Goal: Task Accomplishment & Management: Use online tool/utility

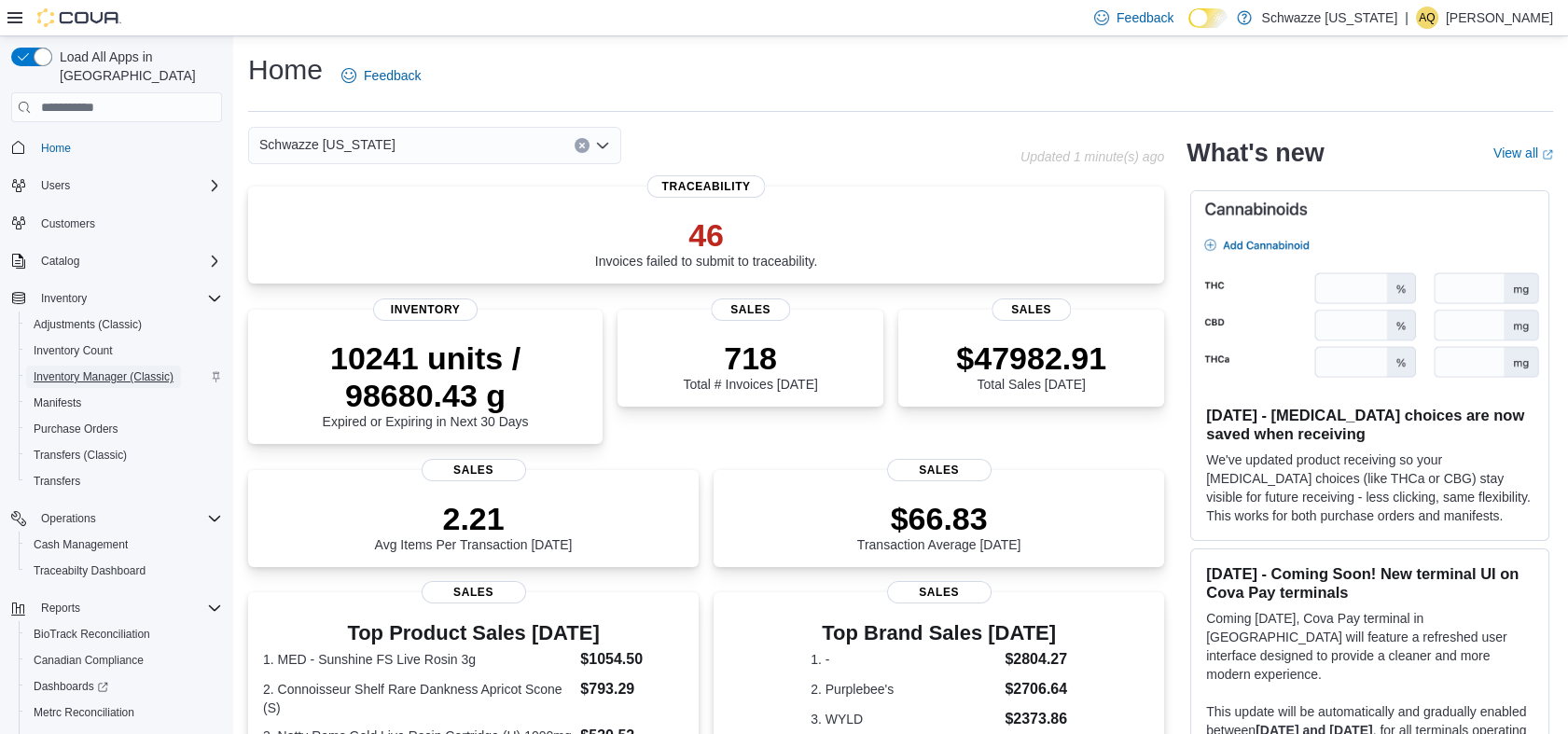
click at [158, 370] on span "Inventory Manager (Classic)" at bounding box center [104, 377] width 140 height 15
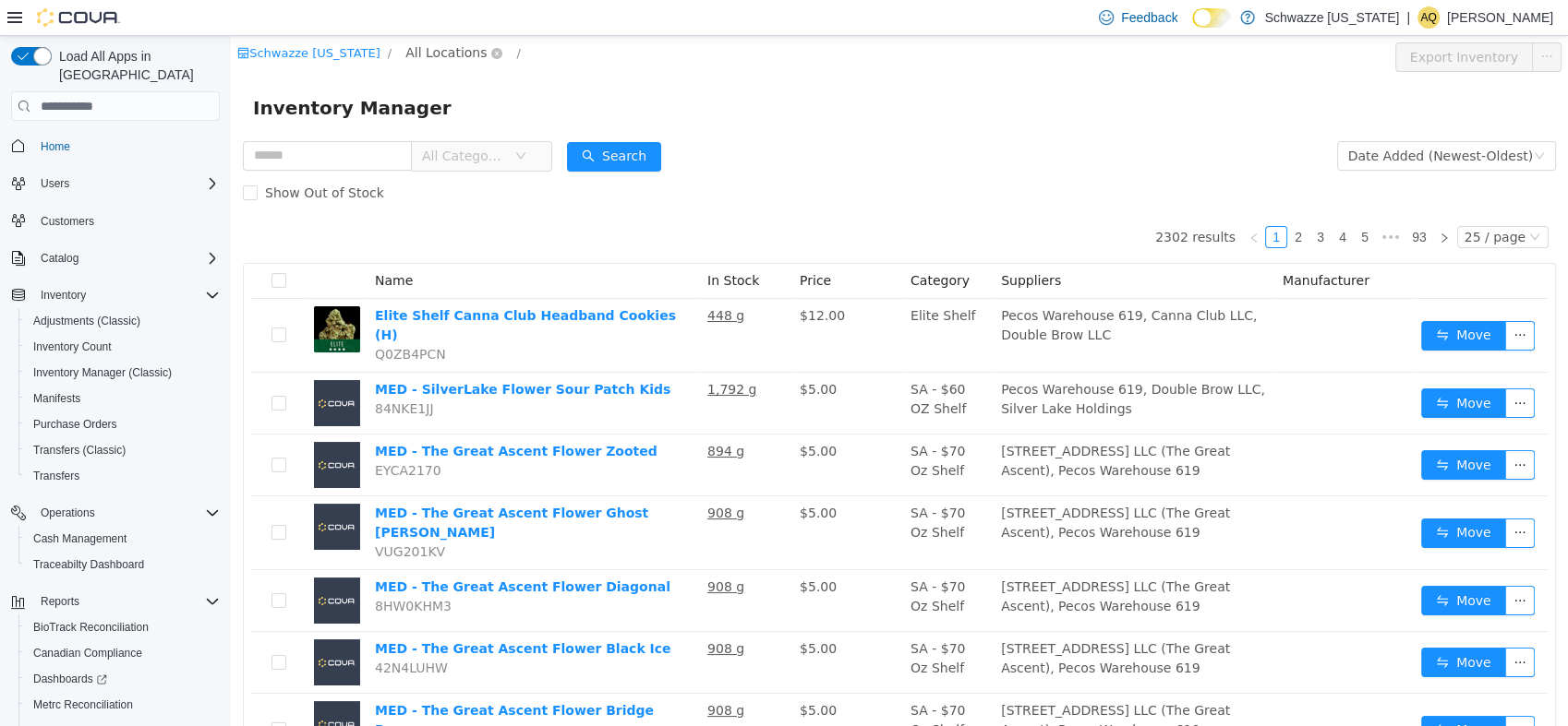
click at [405, 57] on span "All Locations" at bounding box center [446, 52] width 81 height 20
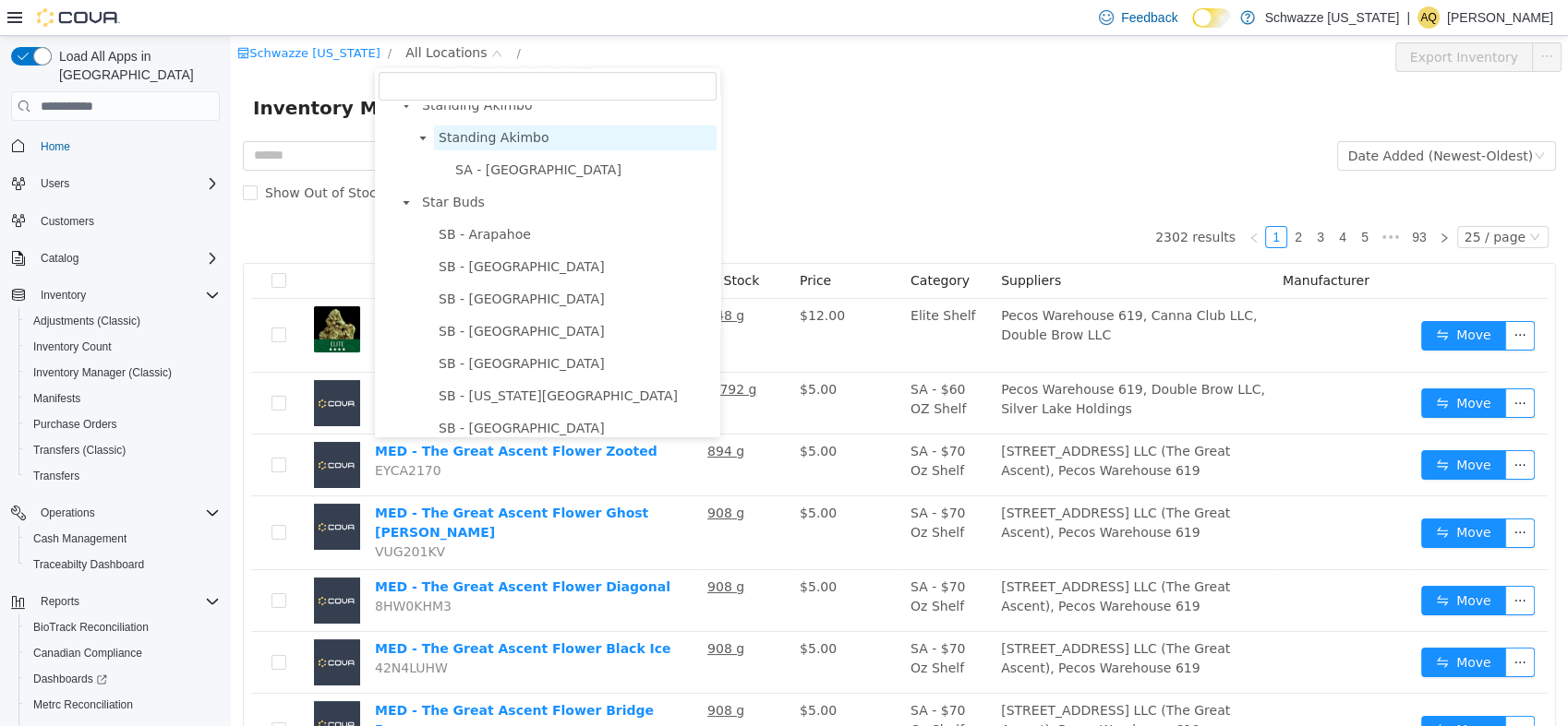
scroll to position [410, 0]
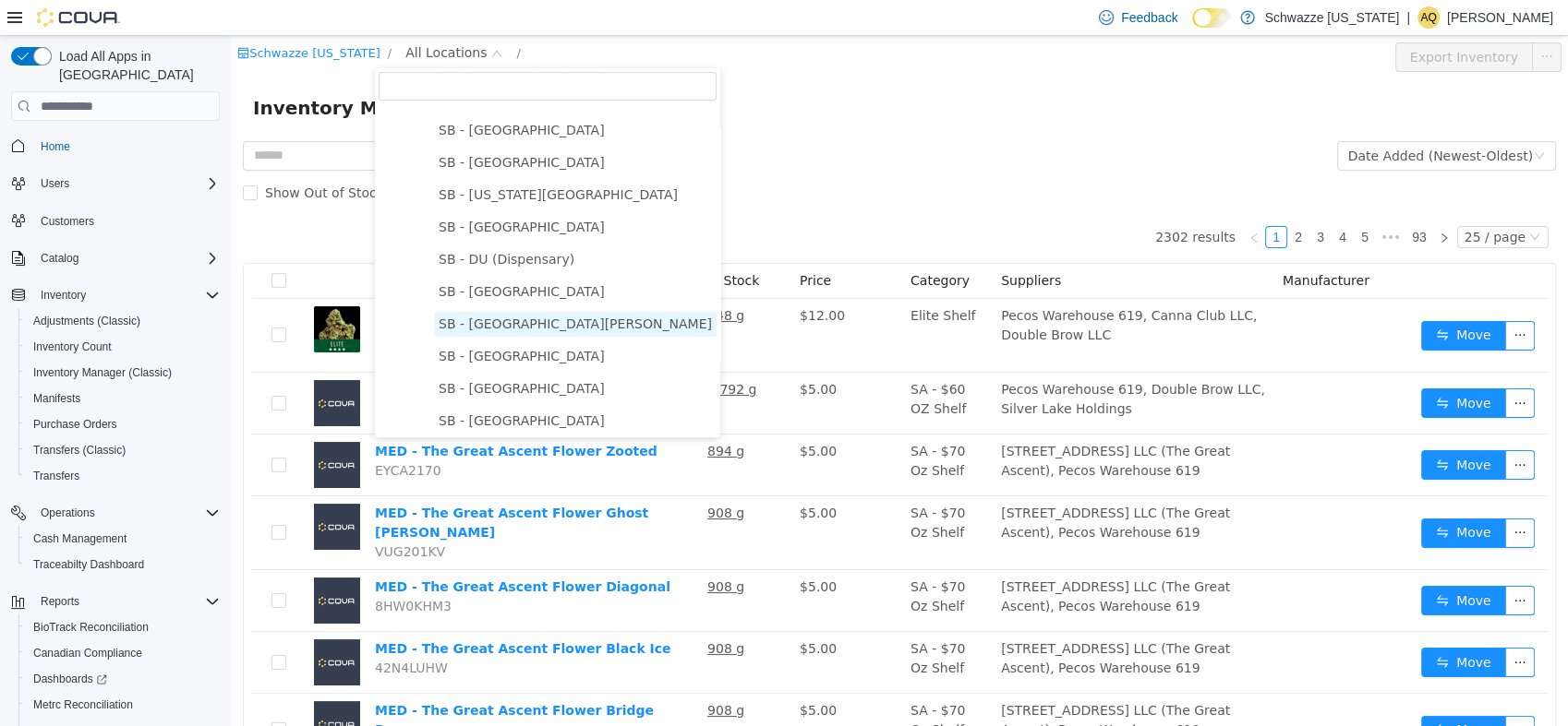
click at [534, 334] on span "SB - [GEOGRAPHIC_DATA][PERSON_NAME]" at bounding box center [575, 325] width 283 height 25
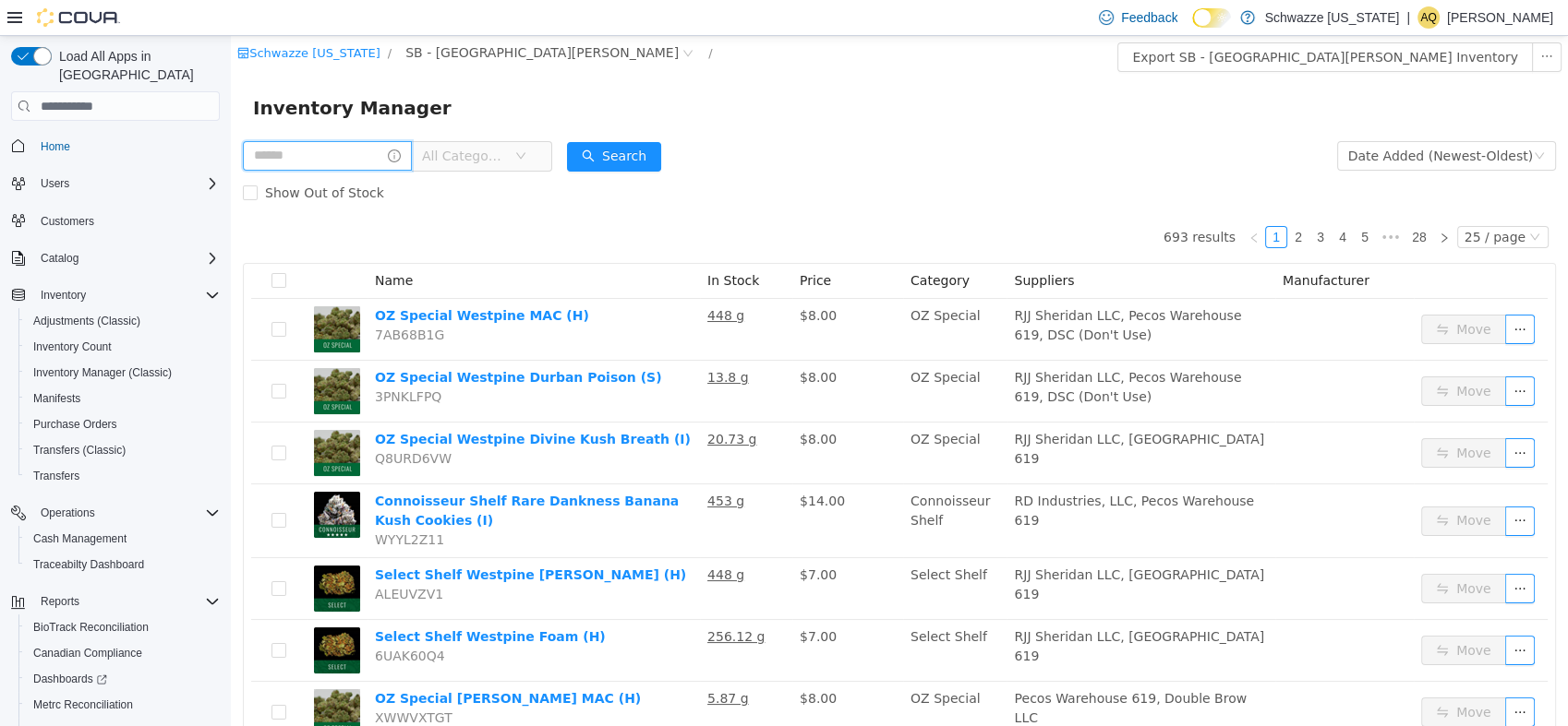
click at [312, 159] on input "text" at bounding box center [327, 155] width 169 height 30
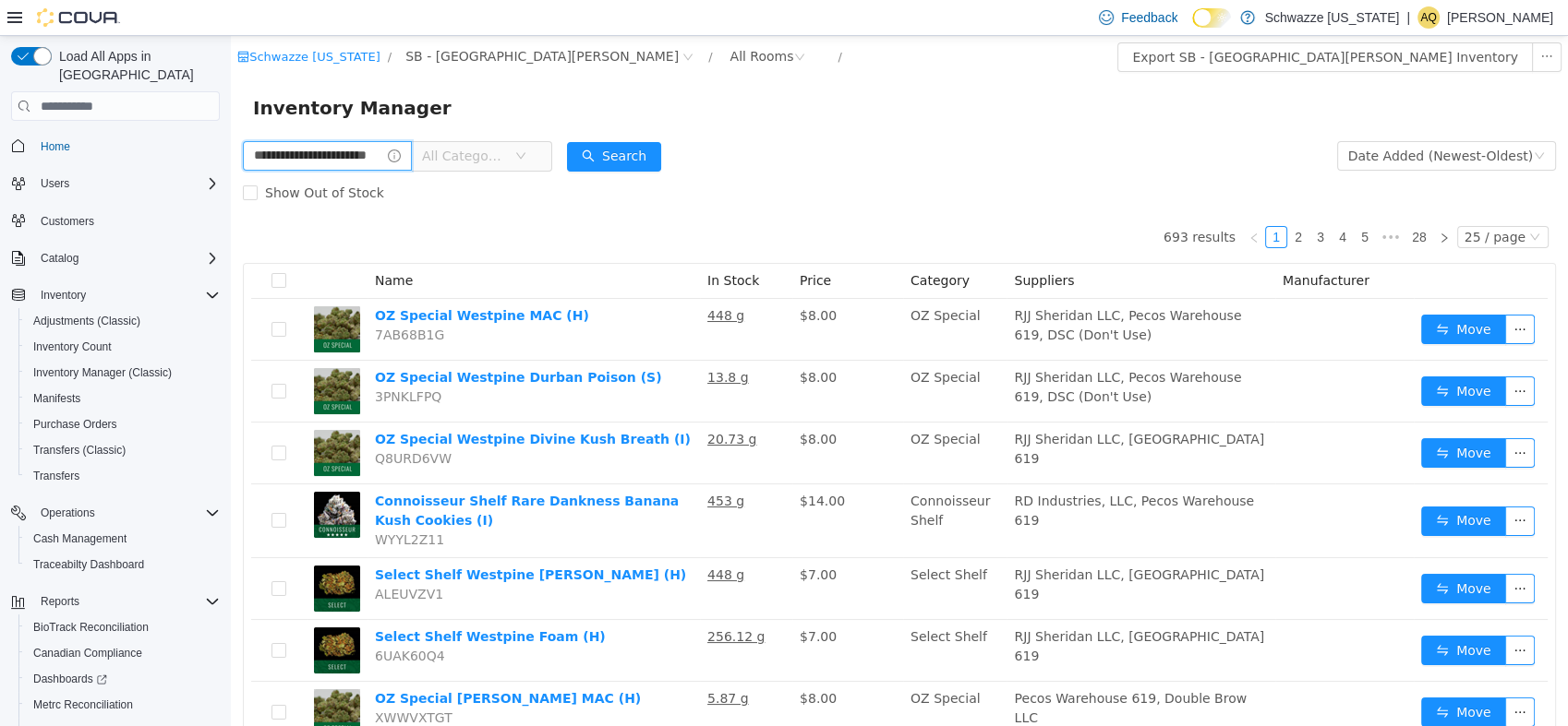
type input "**********"
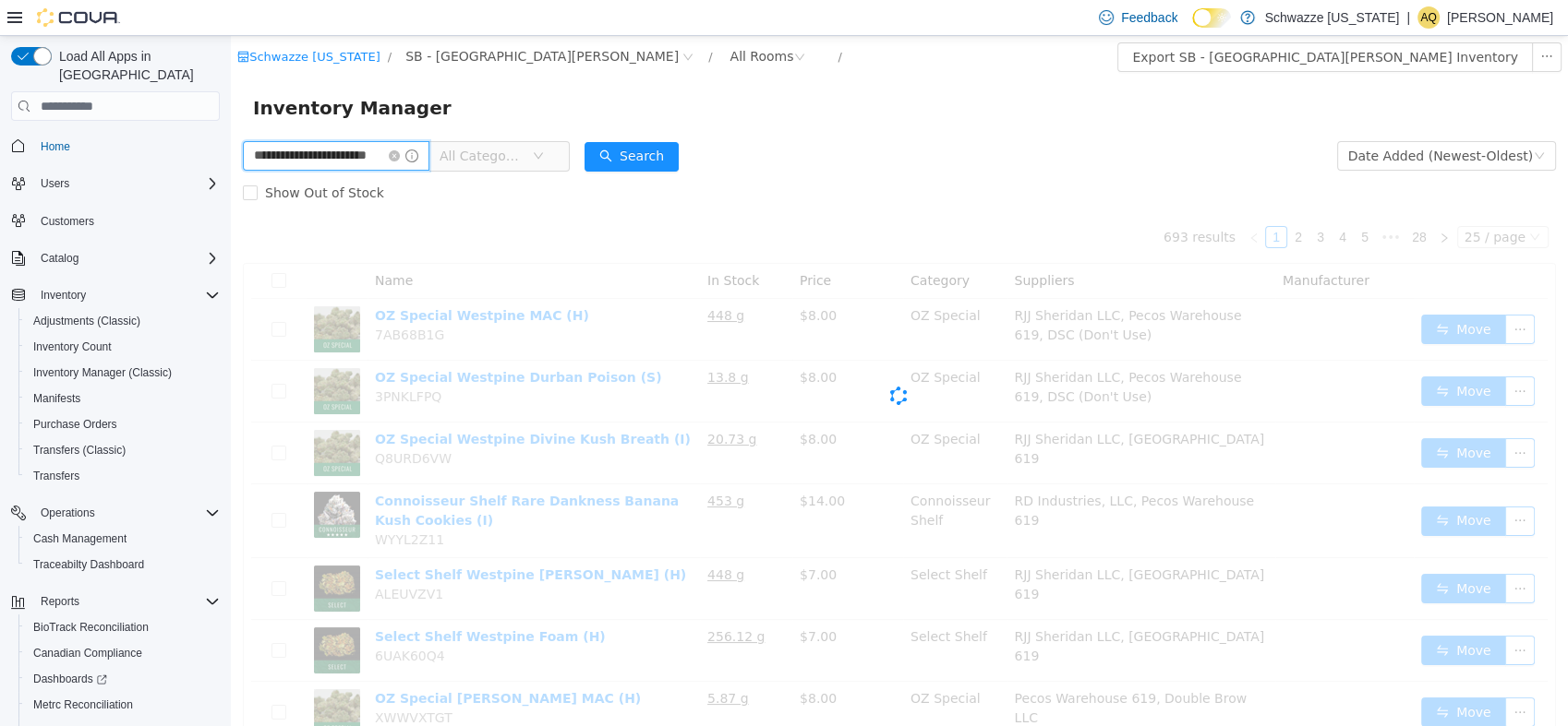
scroll to position [0, 24]
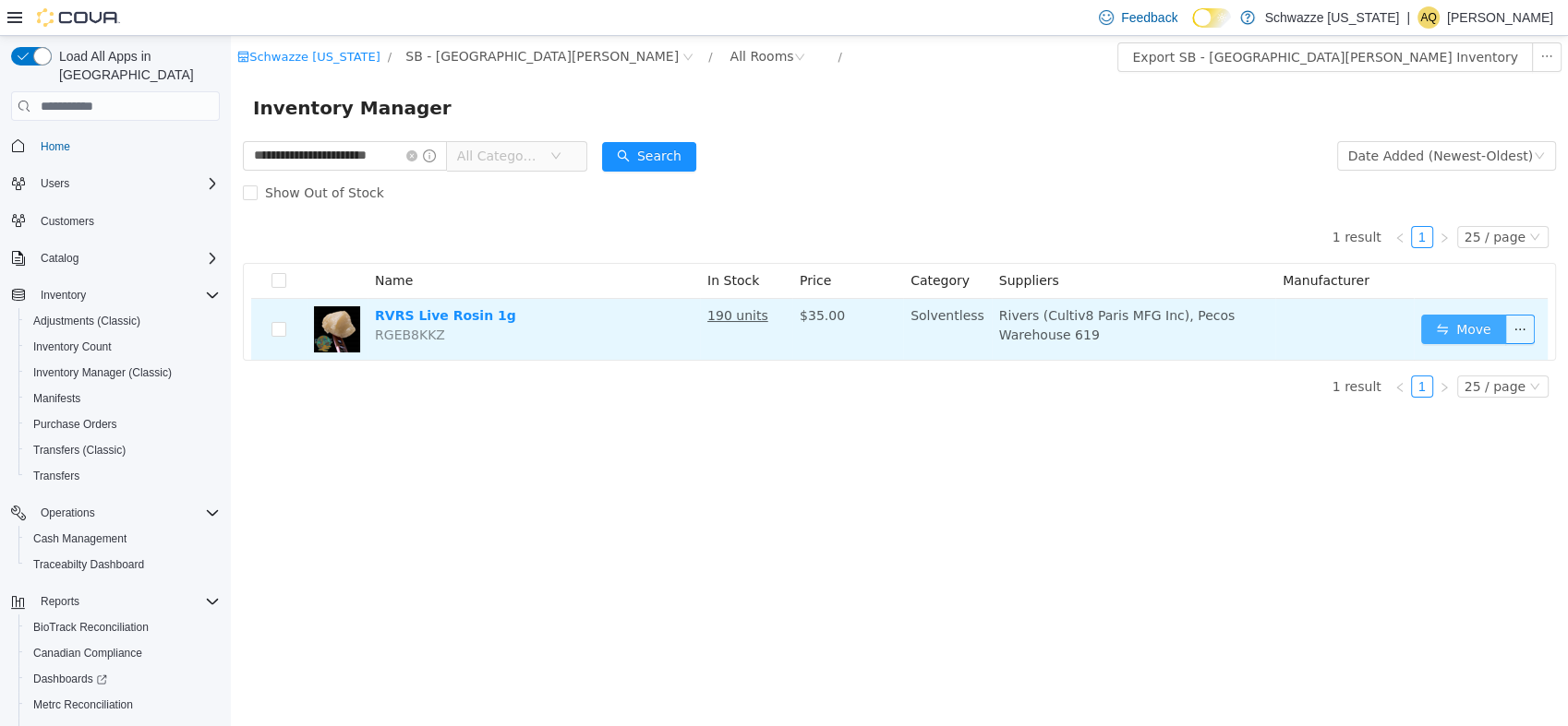
click at [1447, 336] on button "Move" at bounding box center [1464, 329] width 85 height 30
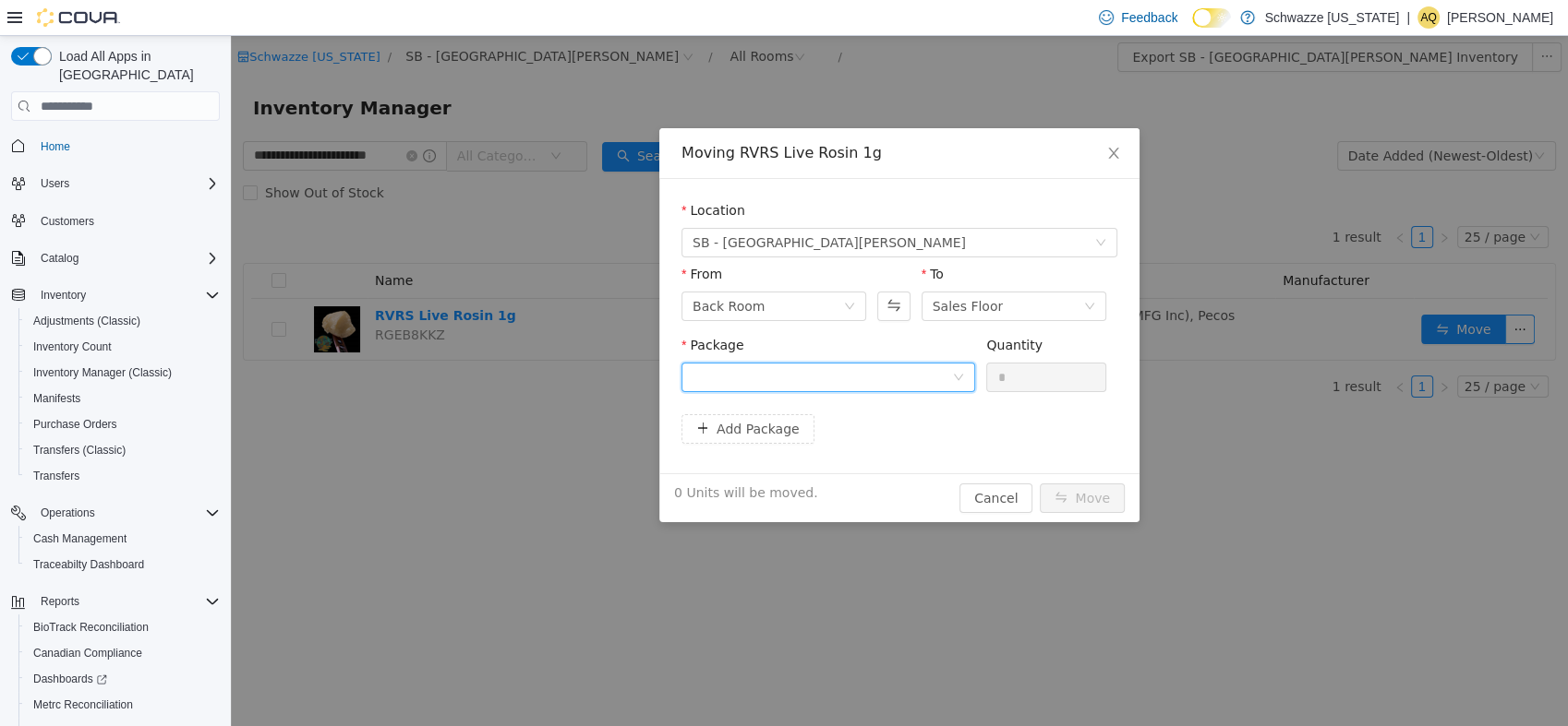
click at [880, 379] on div at bounding box center [822, 377] width 260 height 28
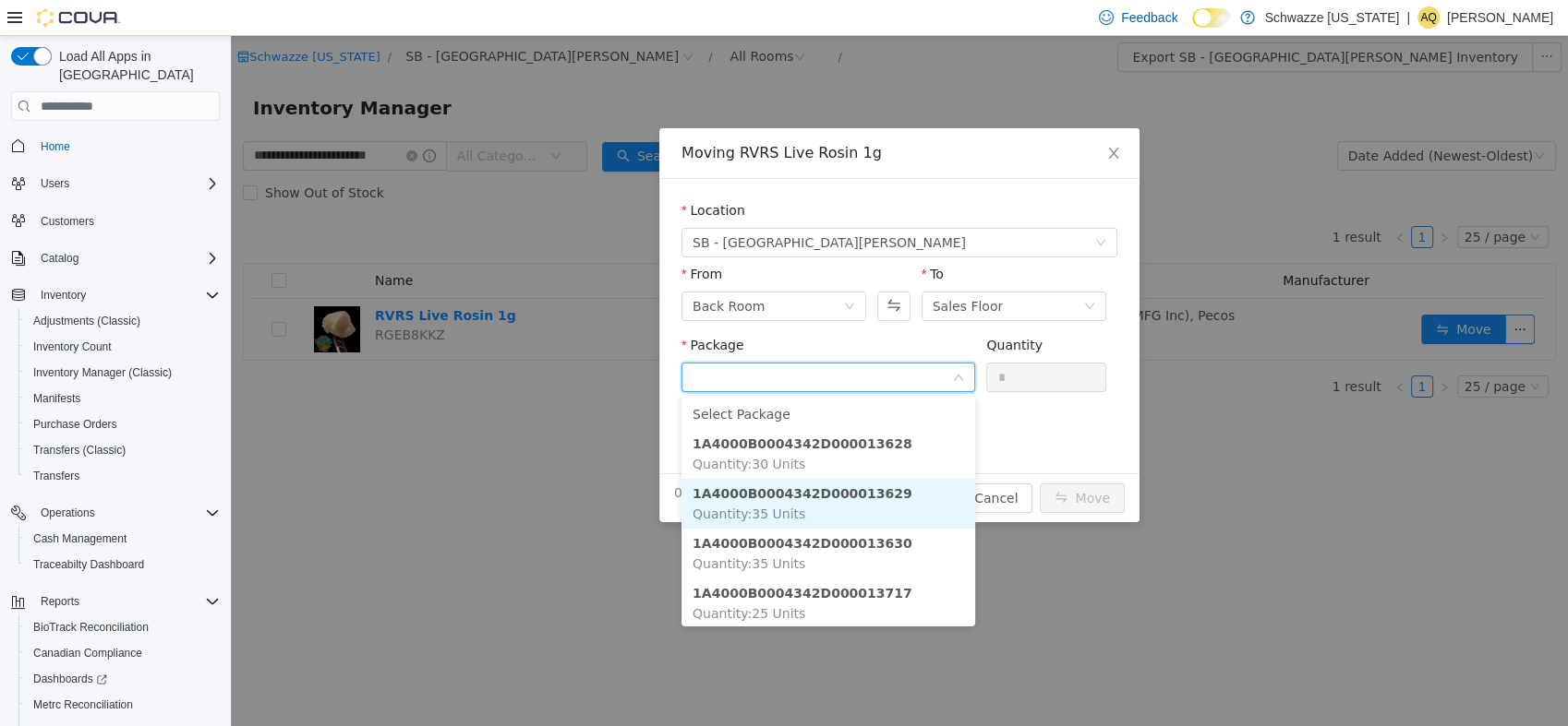
click at [897, 503] on li "1A4000B0004342D000013629 Quantity : 35 Units" at bounding box center [828, 504] width 293 height 50
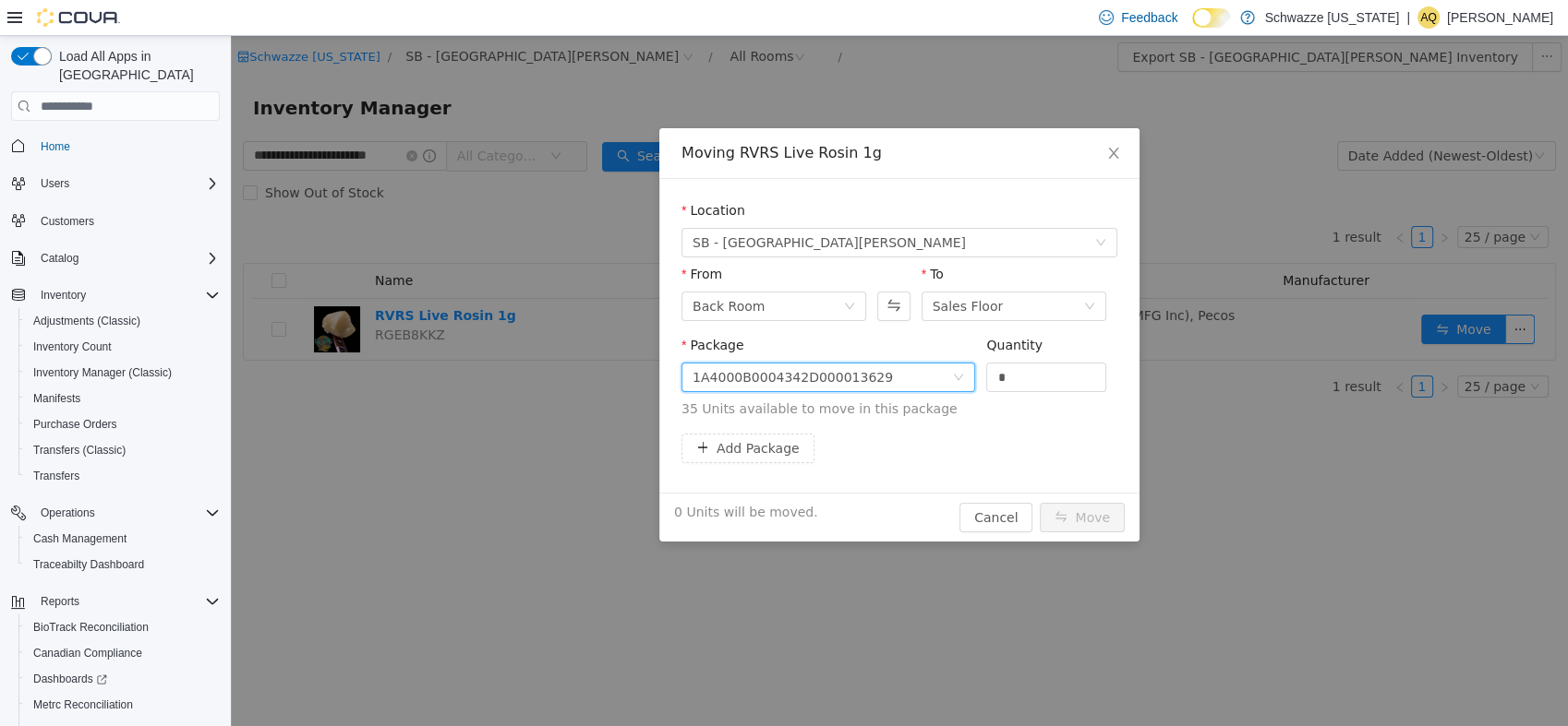
click at [1045, 395] on div "Quantity *" at bounding box center [1046, 368] width 120 height 64
click at [1046, 374] on input "*" at bounding box center [1046, 377] width 118 height 28
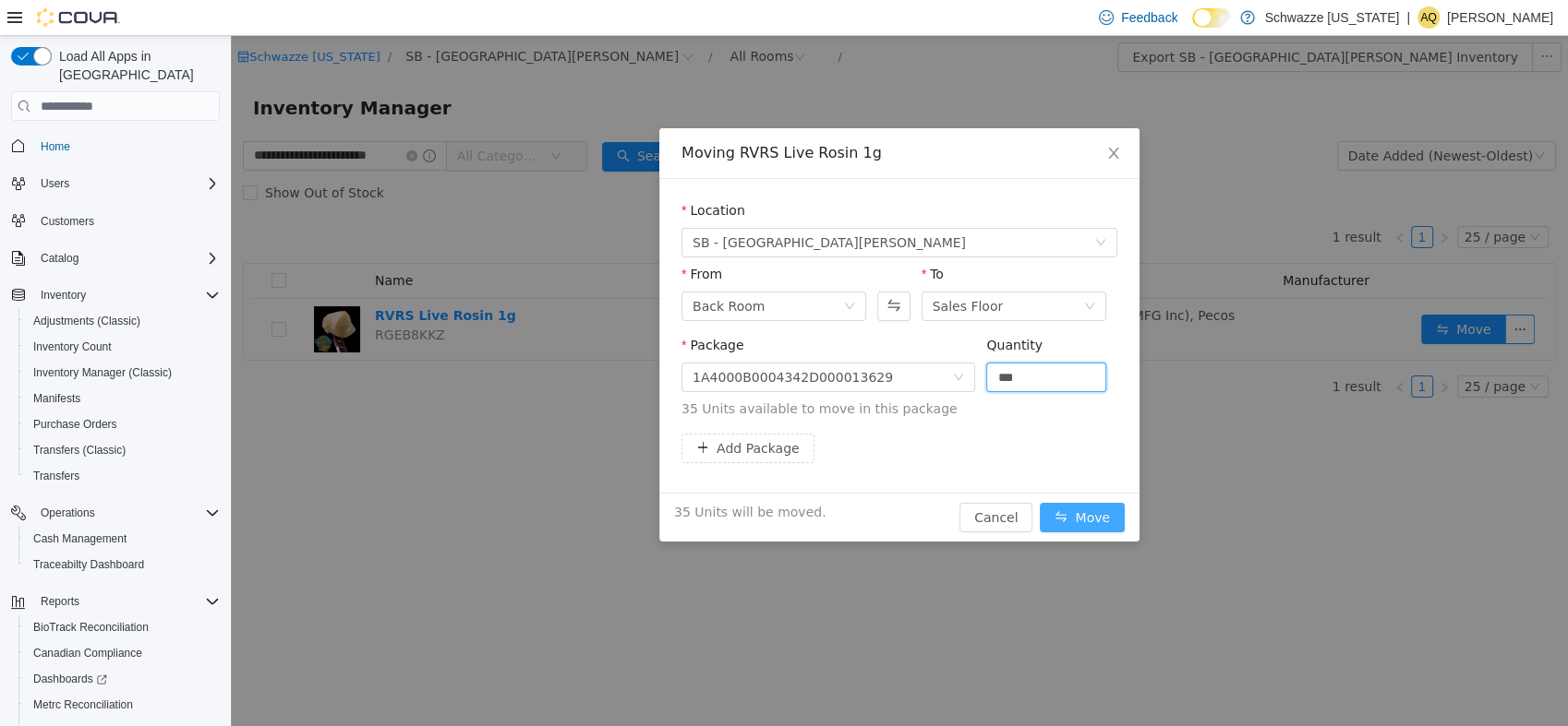
type input "**"
click at [1072, 522] on button "Move" at bounding box center [1082, 517] width 85 height 30
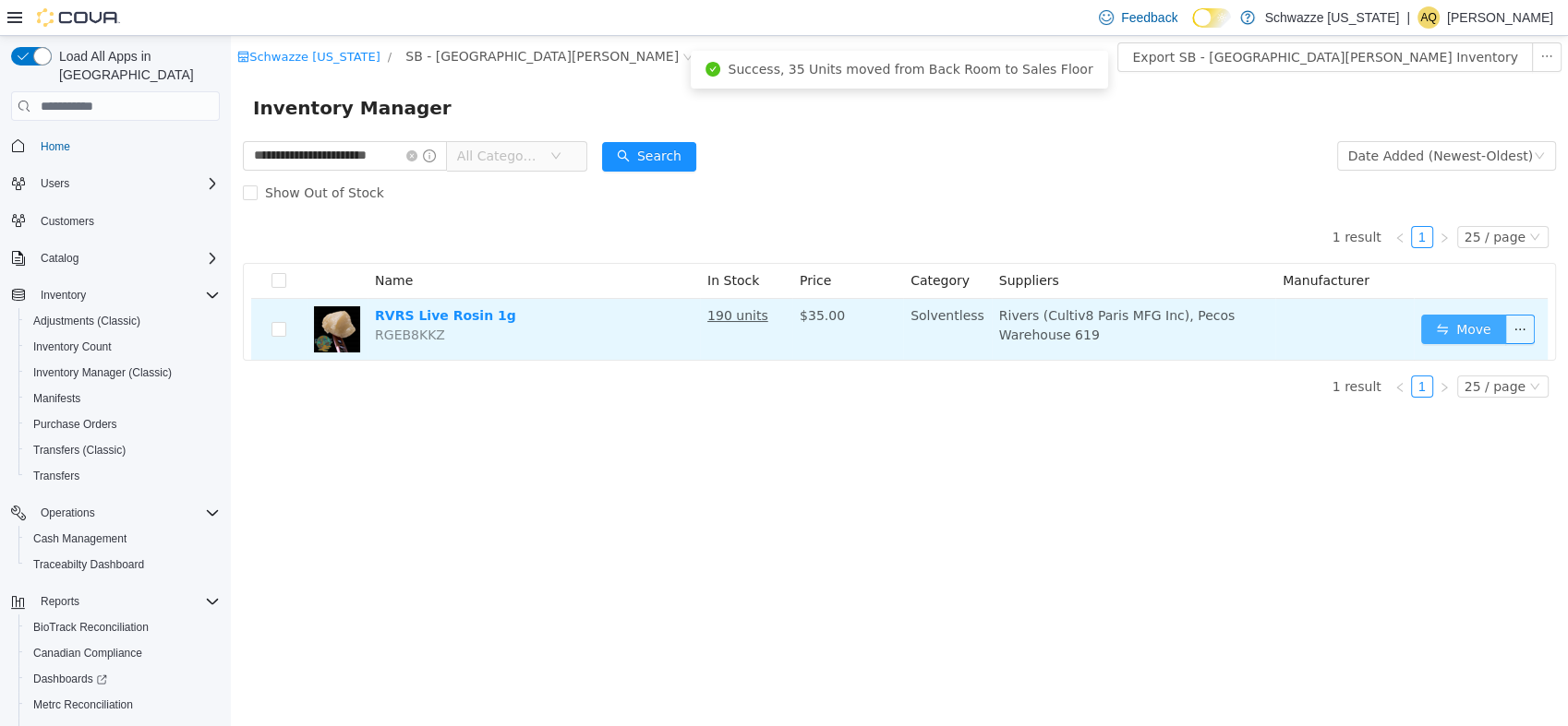
click at [1464, 322] on button "Move" at bounding box center [1464, 329] width 85 height 30
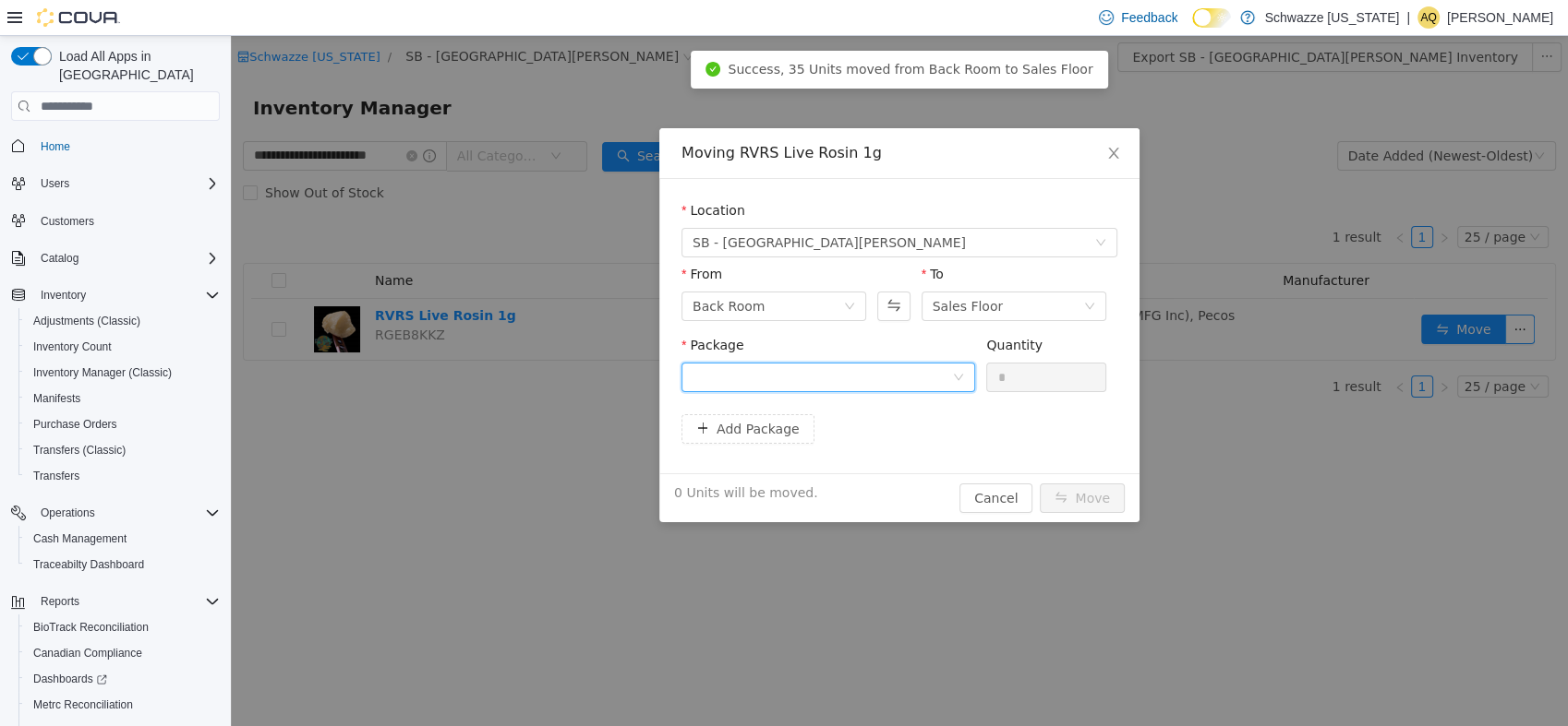
click at [730, 378] on div at bounding box center [822, 377] width 260 height 28
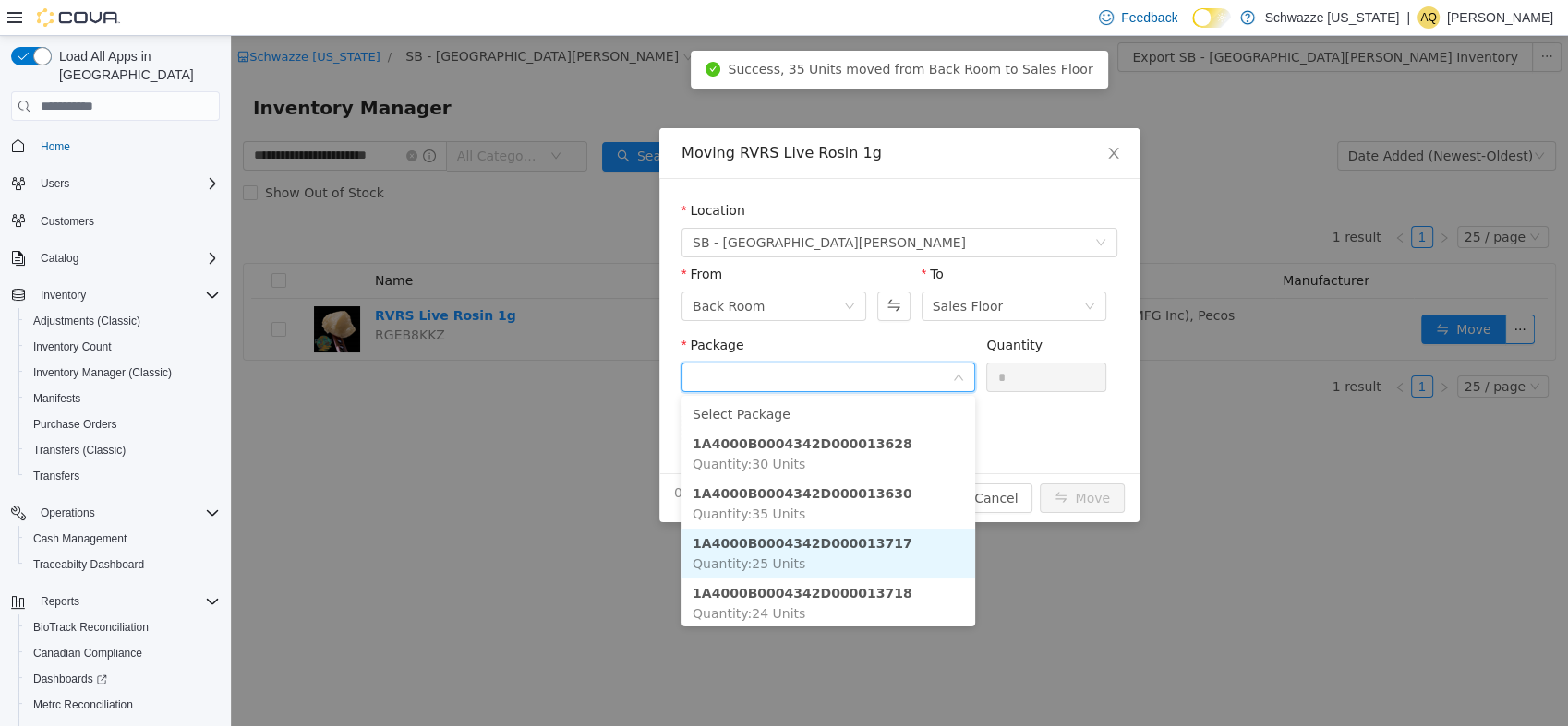
click at [823, 561] on li "1A4000B0004342D000013717 Quantity : 25 Units" at bounding box center [828, 554] width 293 height 50
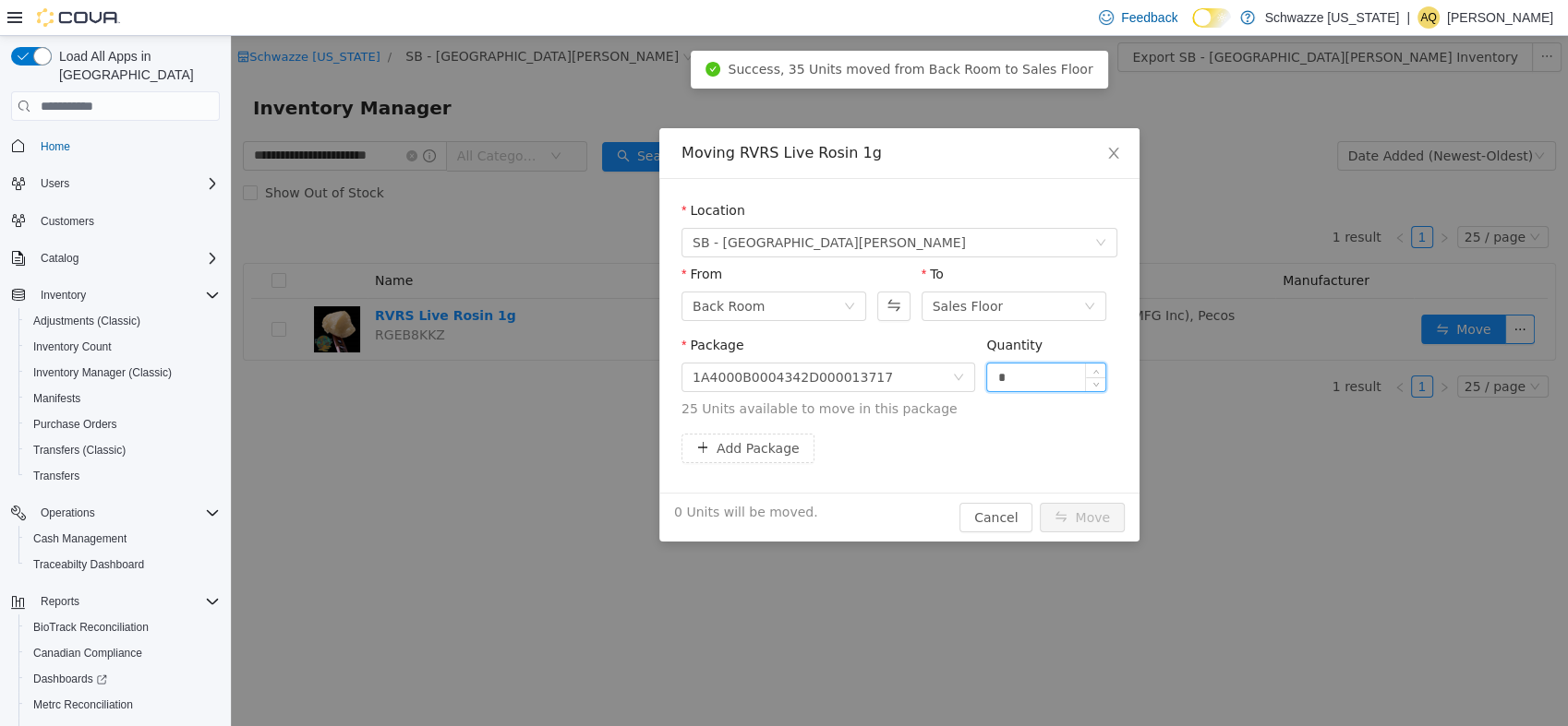
click at [1066, 375] on input "*" at bounding box center [1046, 377] width 118 height 28
type input "**"
click at [1106, 521] on button "Move" at bounding box center [1082, 517] width 85 height 30
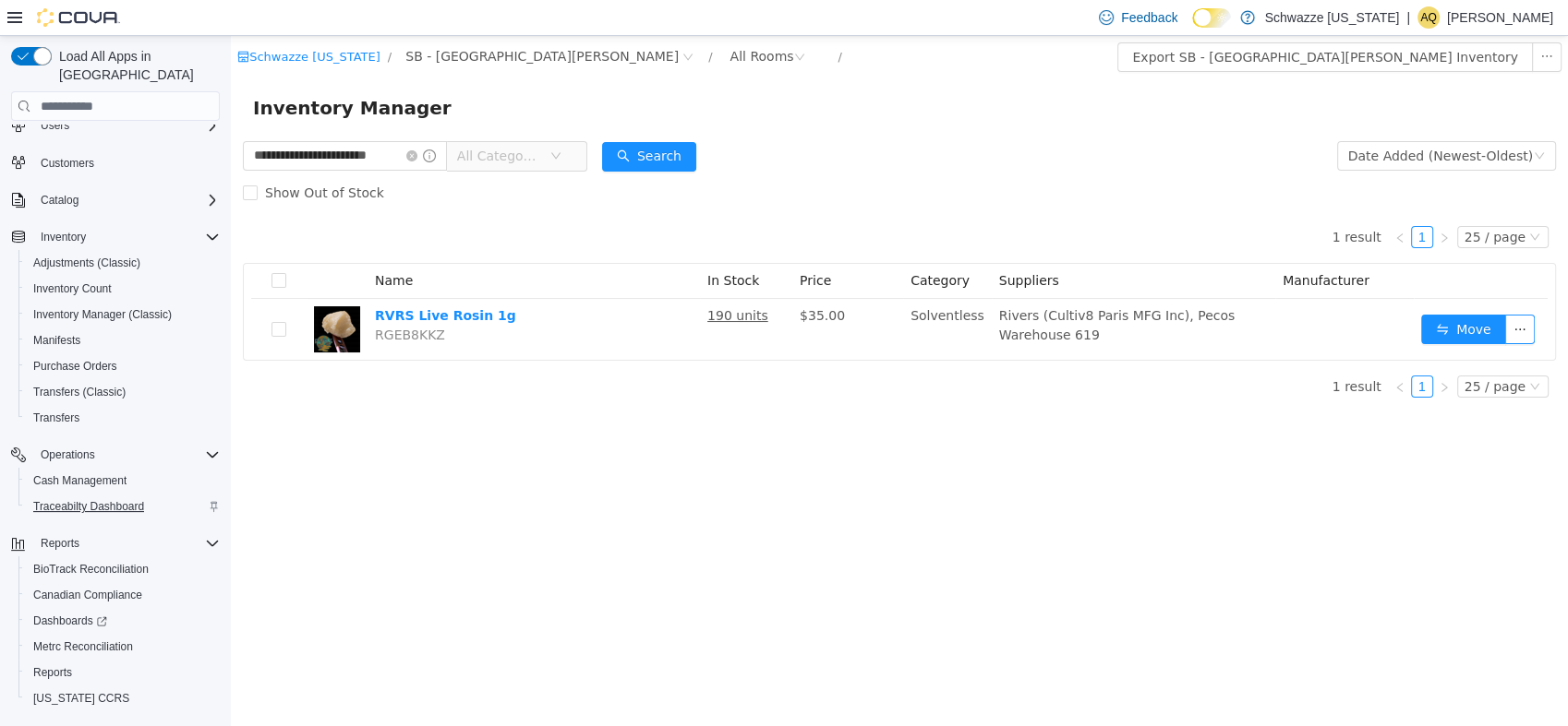
scroll to position [84, 0]
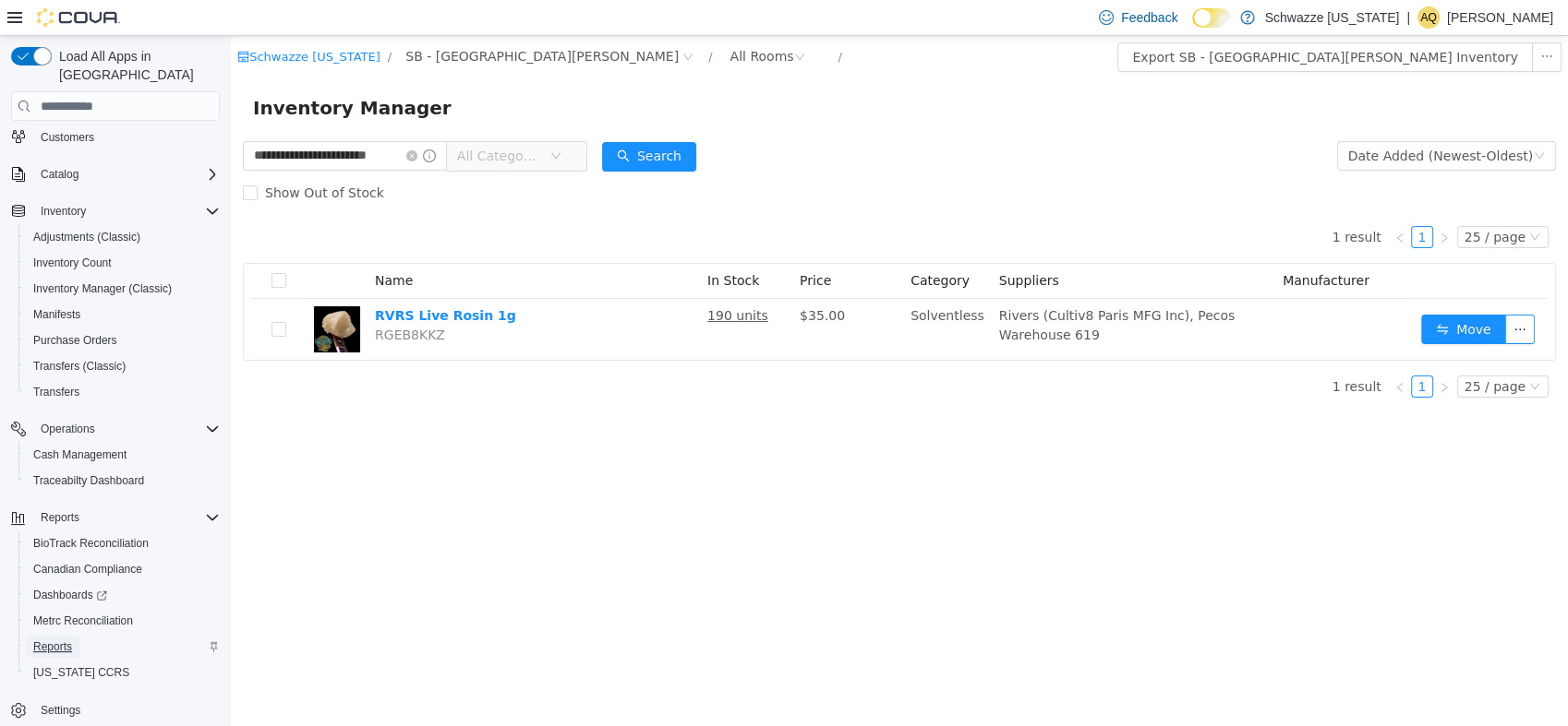
click at [54, 640] on span "Reports" at bounding box center [53, 647] width 38 height 14
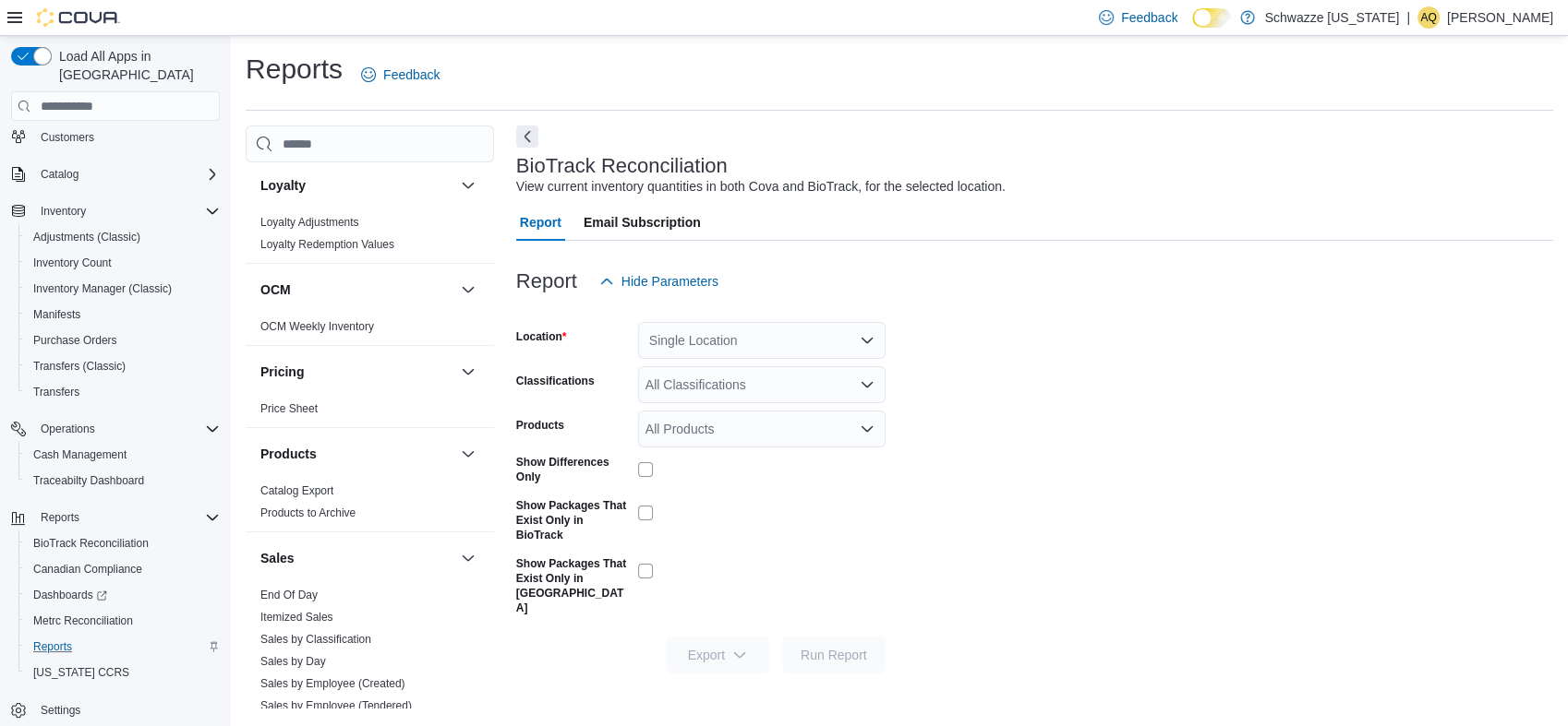
scroll to position [923, 0]
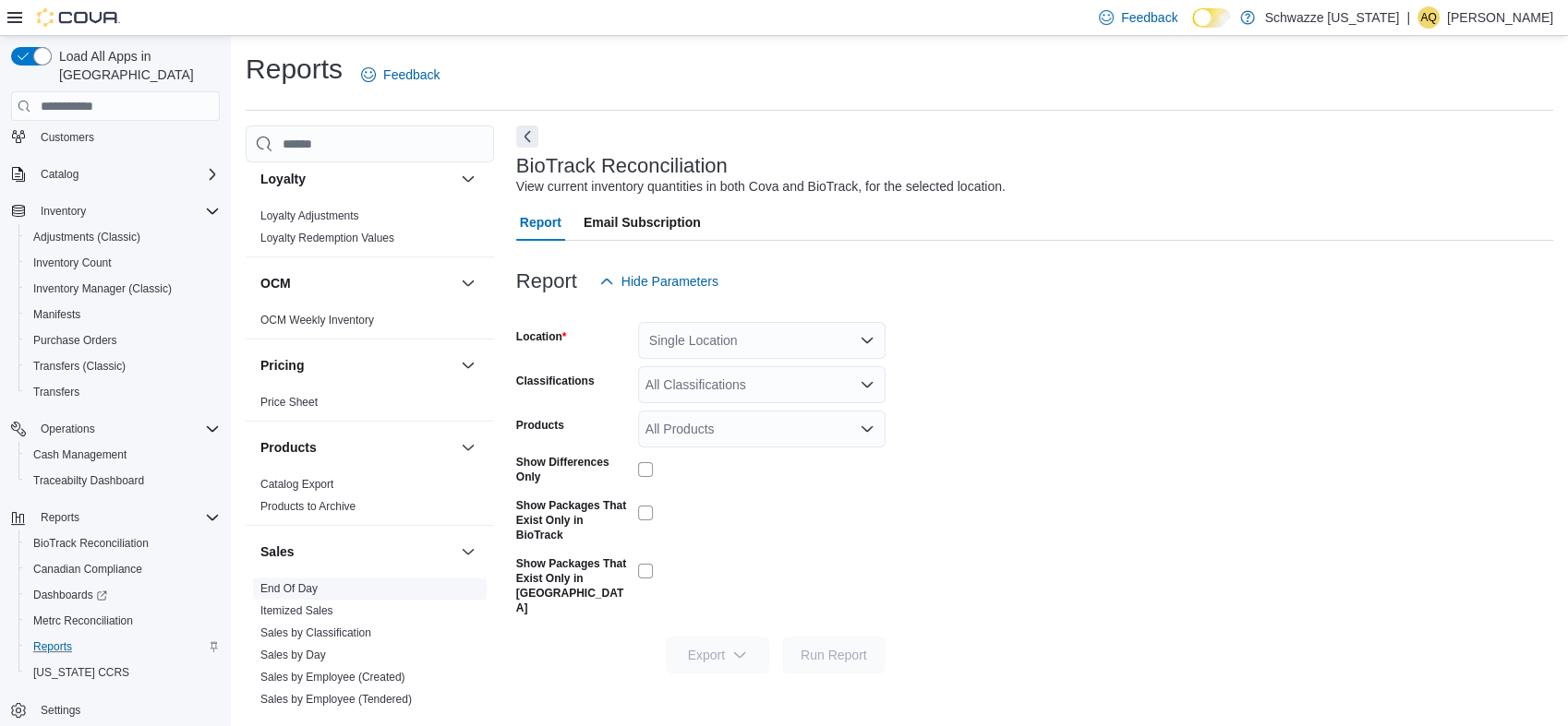
click at [295, 587] on link "End Of Day" at bounding box center [289, 588] width 58 height 12
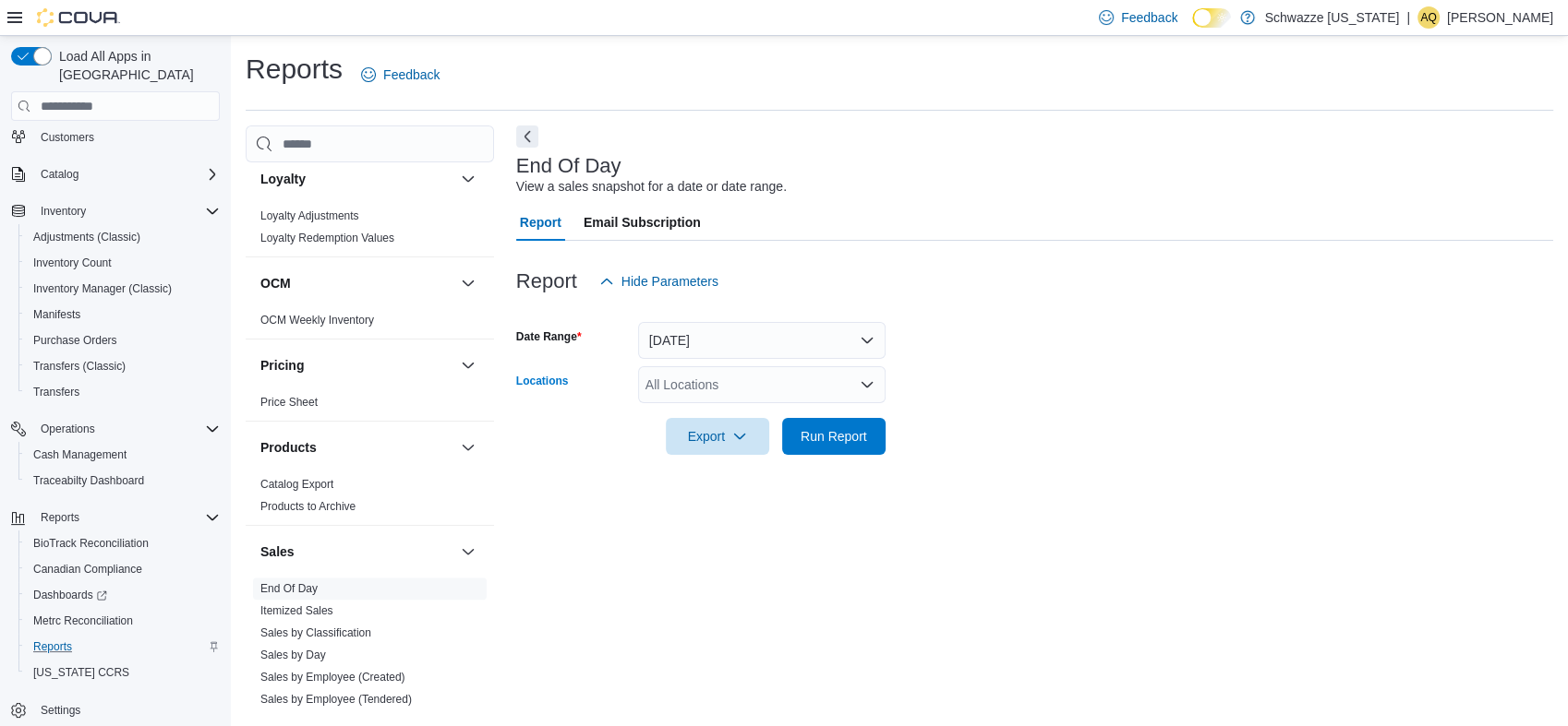
click at [736, 388] on div "All Locations" at bounding box center [762, 385] width 247 height 37
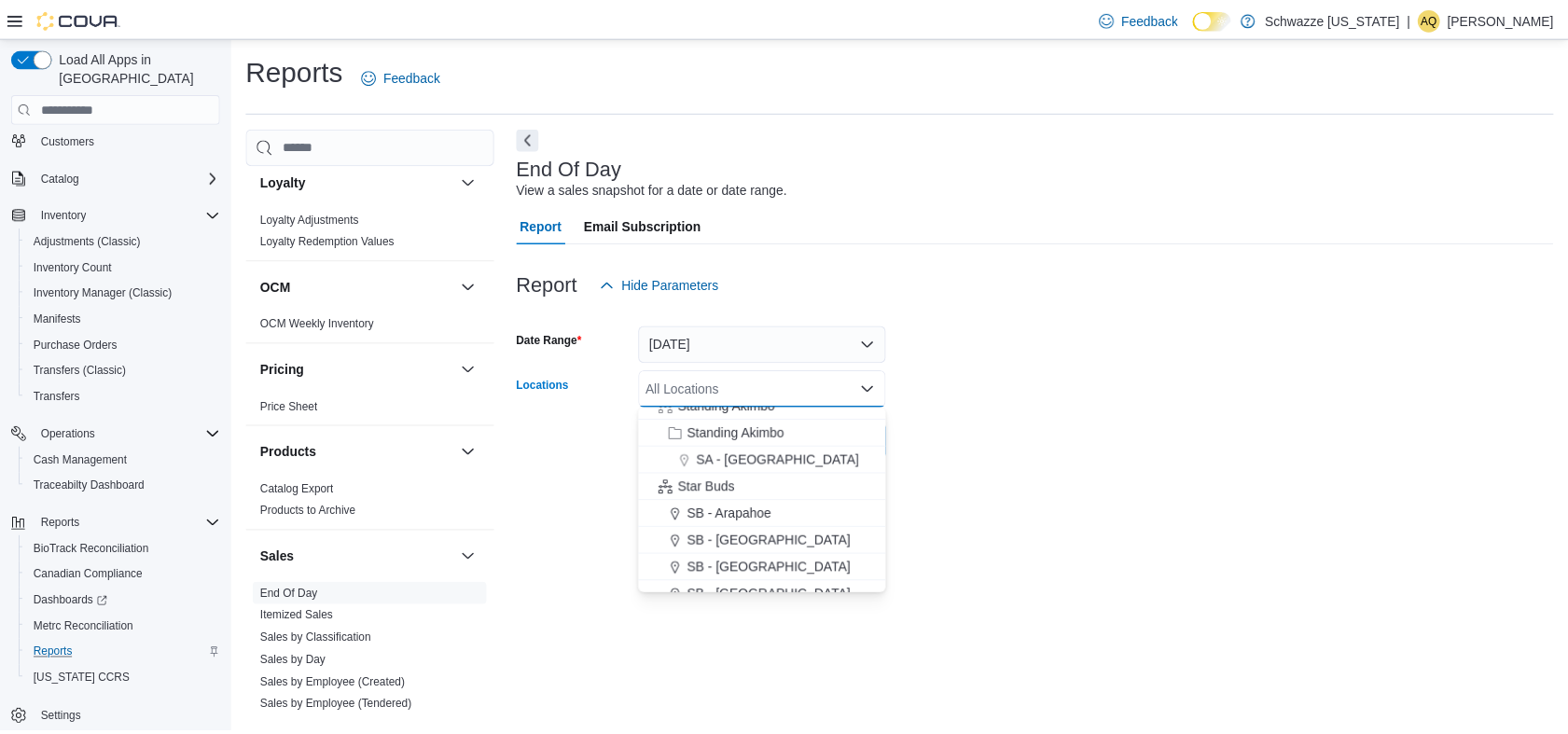
scroll to position [207, 0]
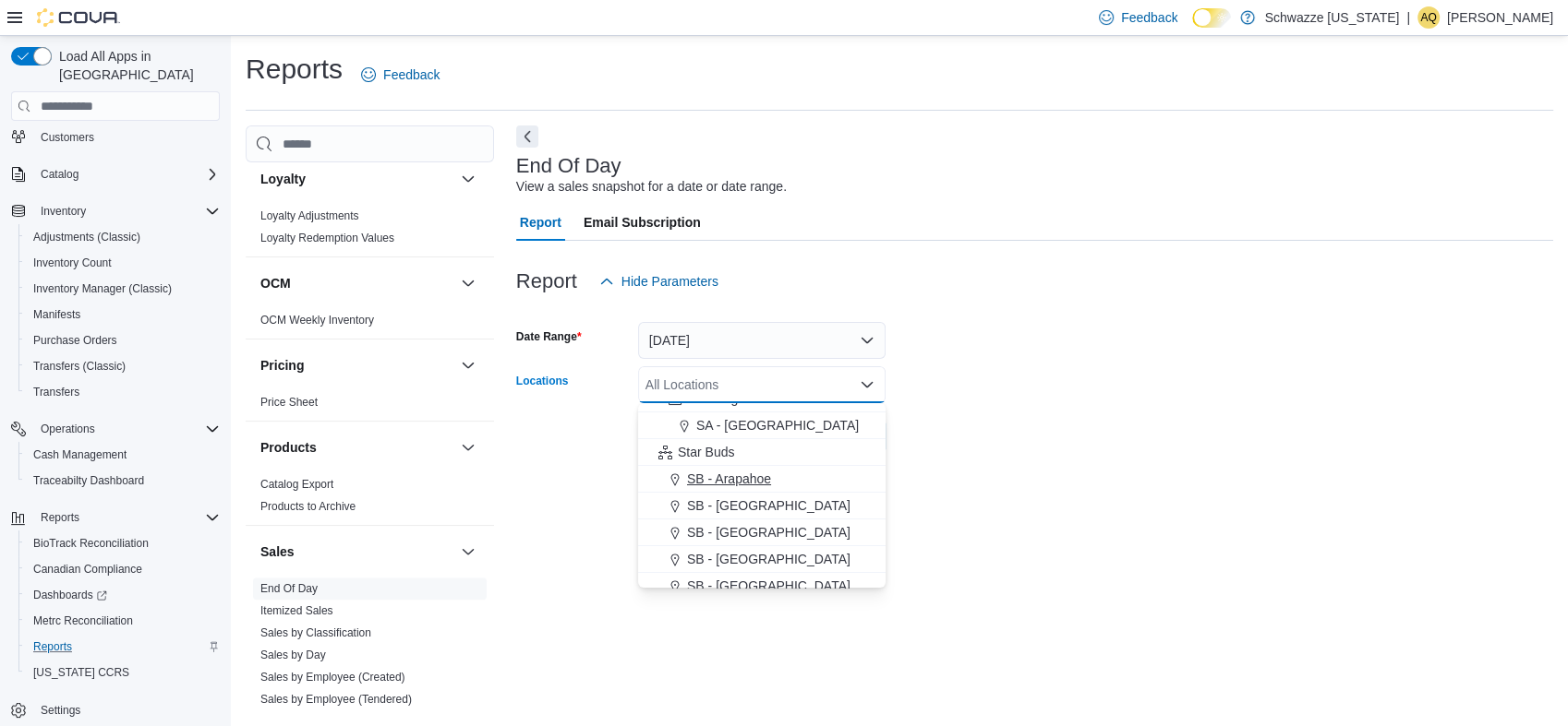
click at [744, 481] on span "SB - Arapahoe" at bounding box center [729, 479] width 84 height 18
click at [1072, 397] on form "Date Range [DATE] Locations SB - [GEOGRAPHIC_DATA] Combo box. Selected. SB - [G…" at bounding box center [1035, 377] width 1037 height 155
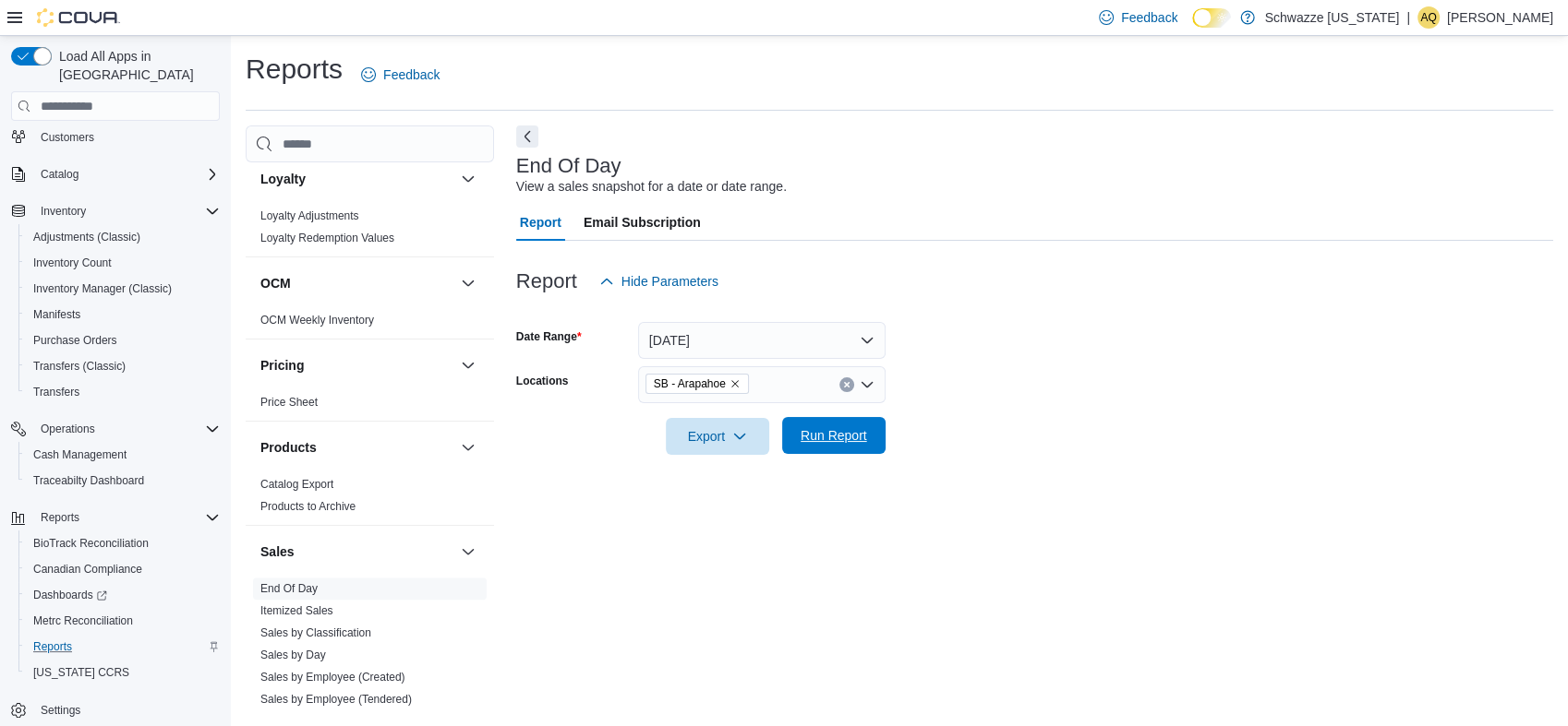
click at [830, 440] on span "Run Report" at bounding box center [834, 435] width 66 height 18
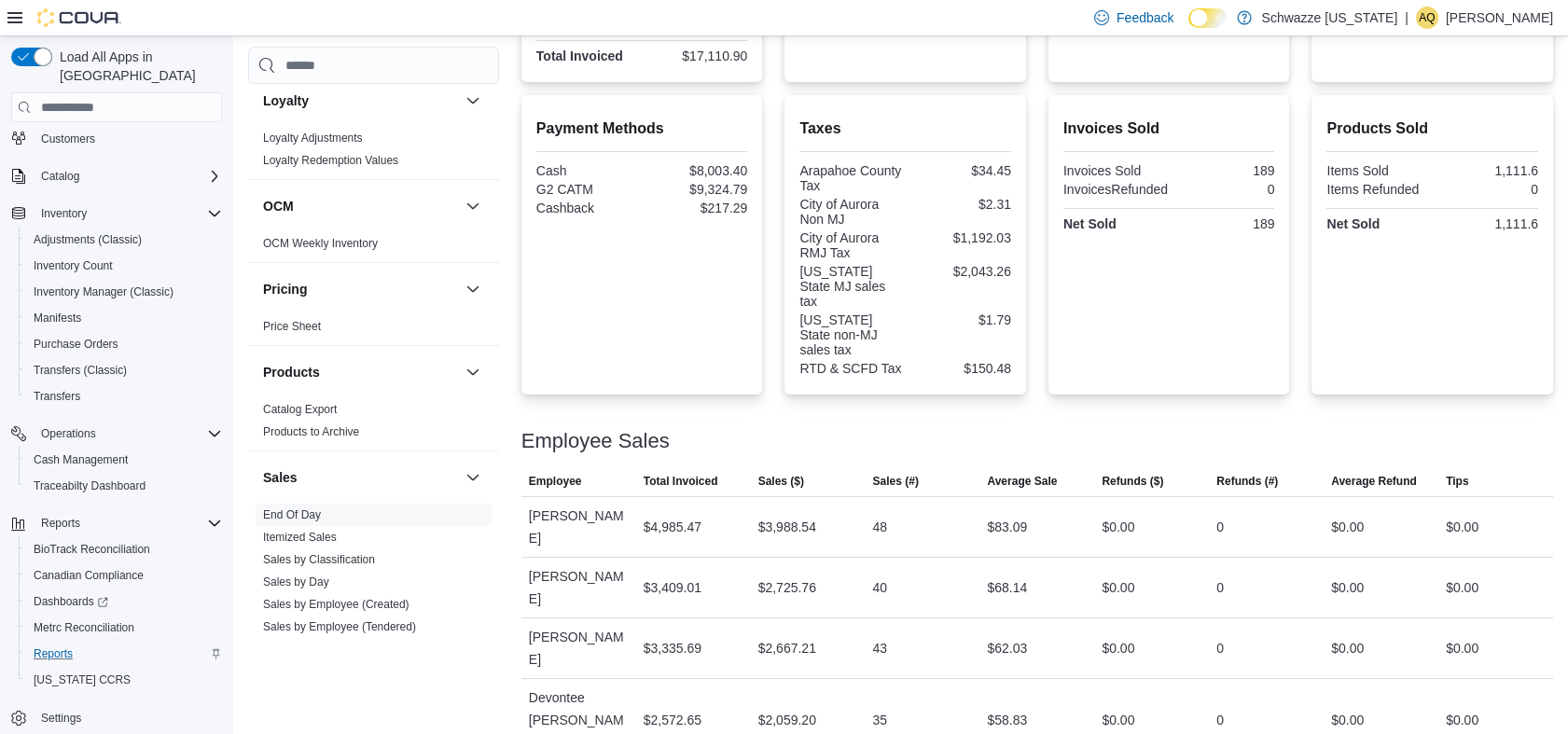
scroll to position [55, 0]
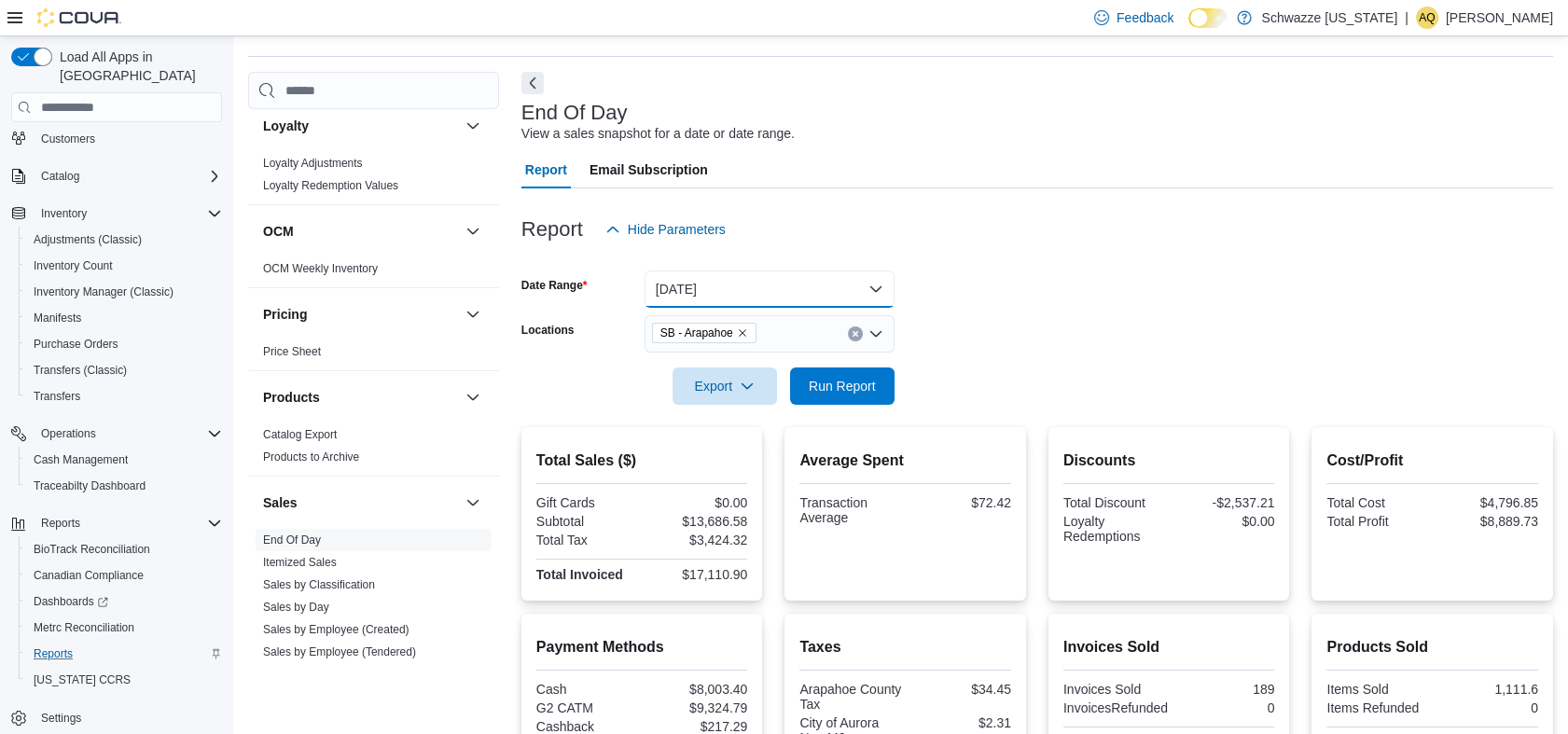
click at [741, 291] on button "[DATE]" at bounding box center [769, 289] width 250 height 38
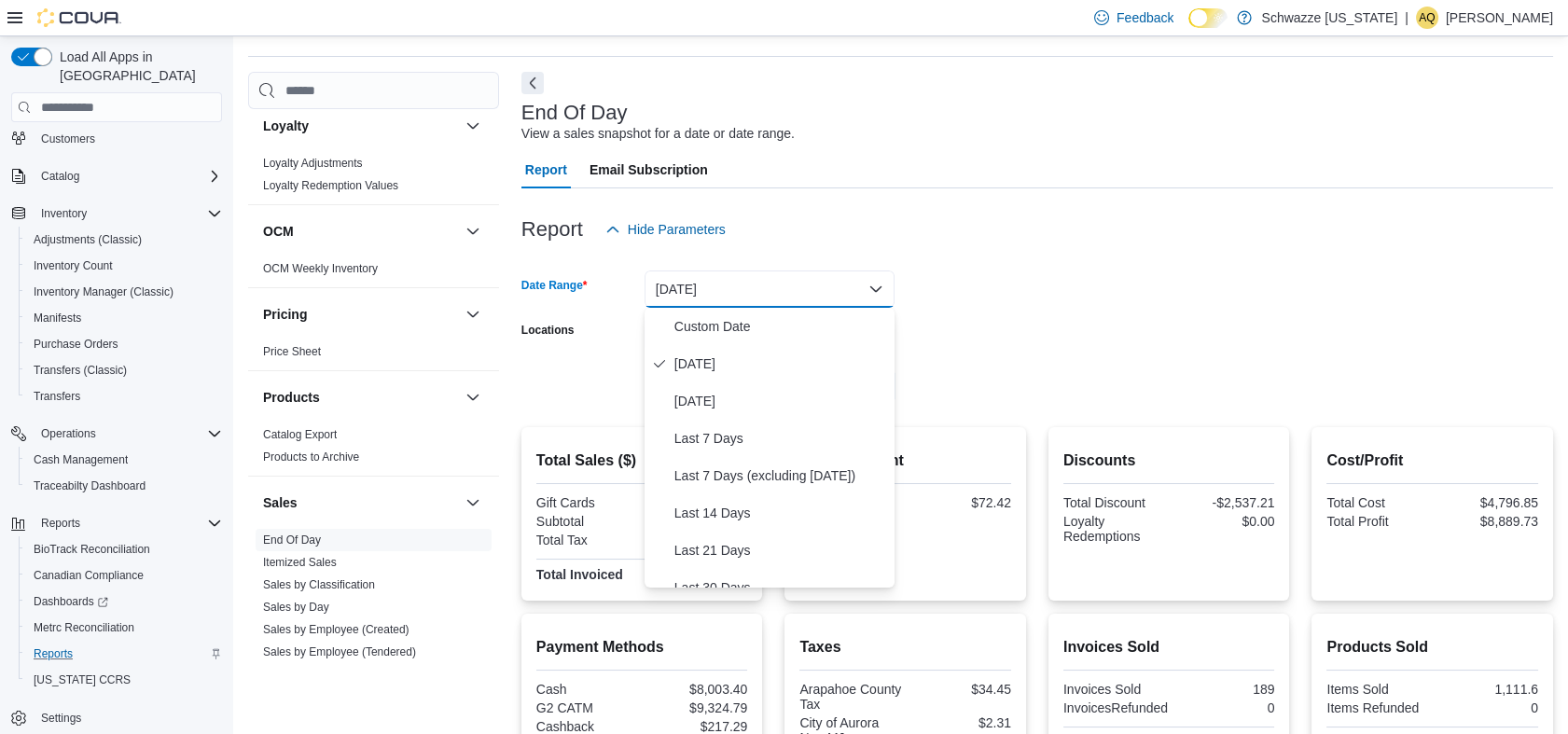
click at [741, 291] on button "[DATE]" at bounding box center [769, 289] width 250 height 38
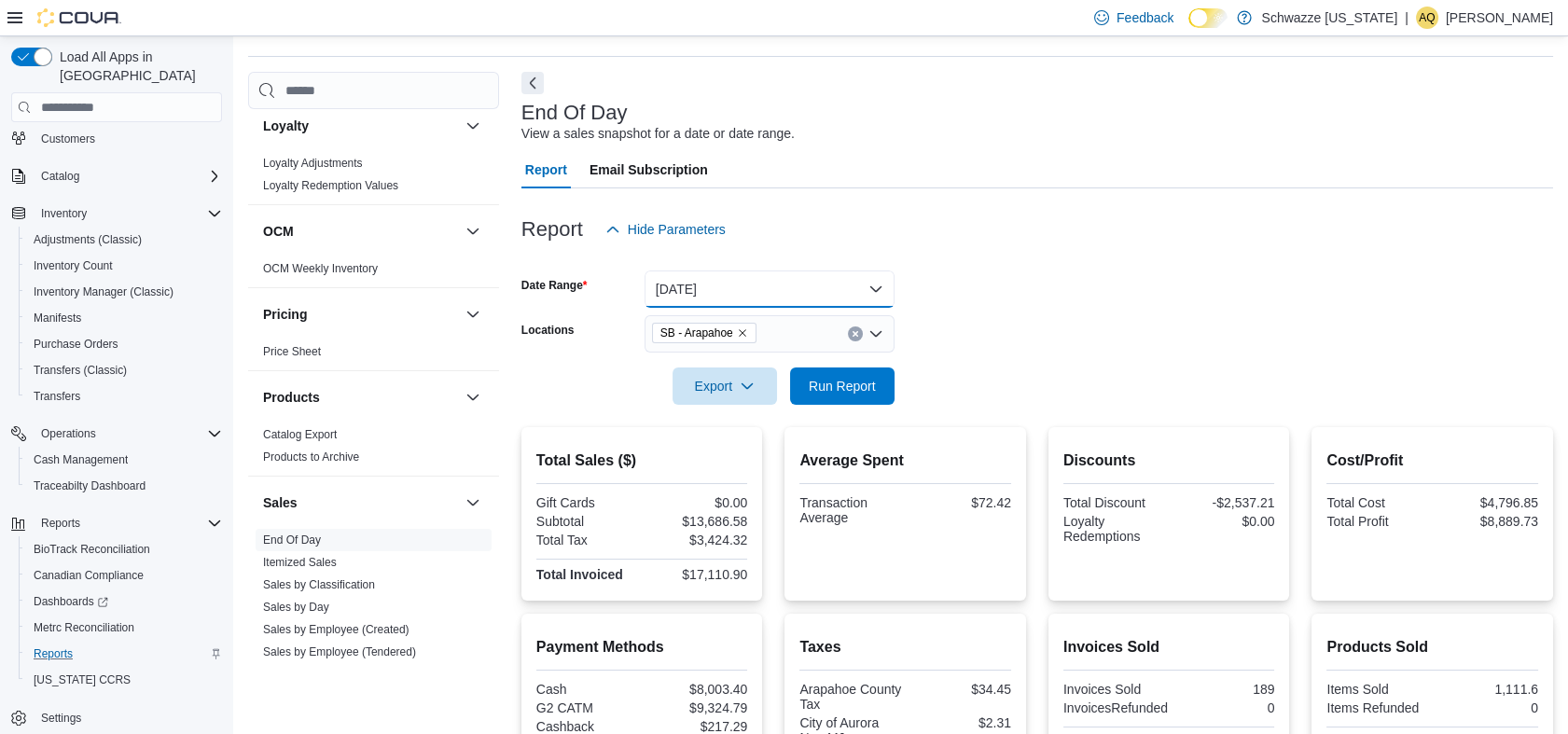
click at [741, 291] on button "[DATE]" at bounding box center [769, 289] width 250 height 38
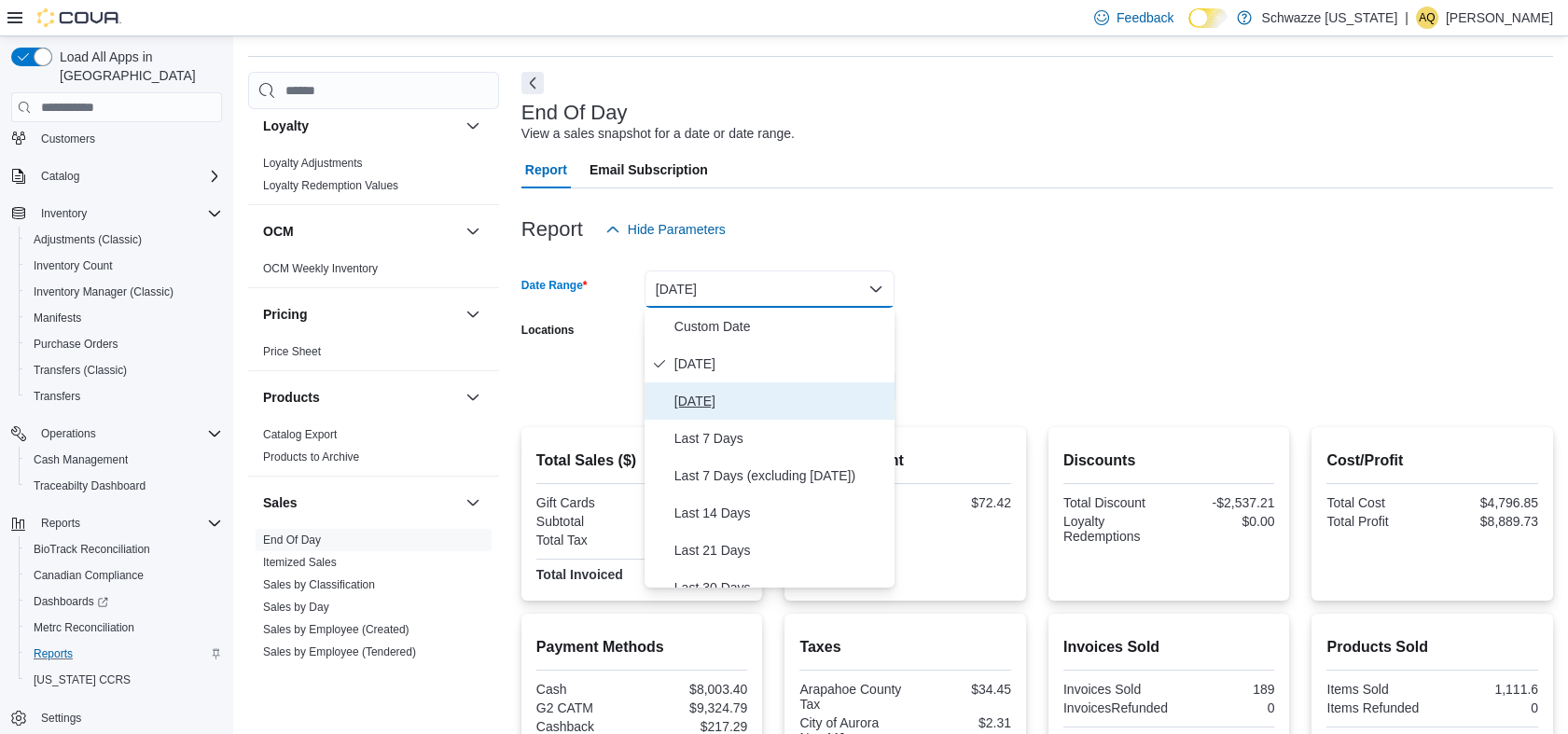
click at [717, 397] on span "[DATE]" at bounding box center [781, 401] width 213 height 22
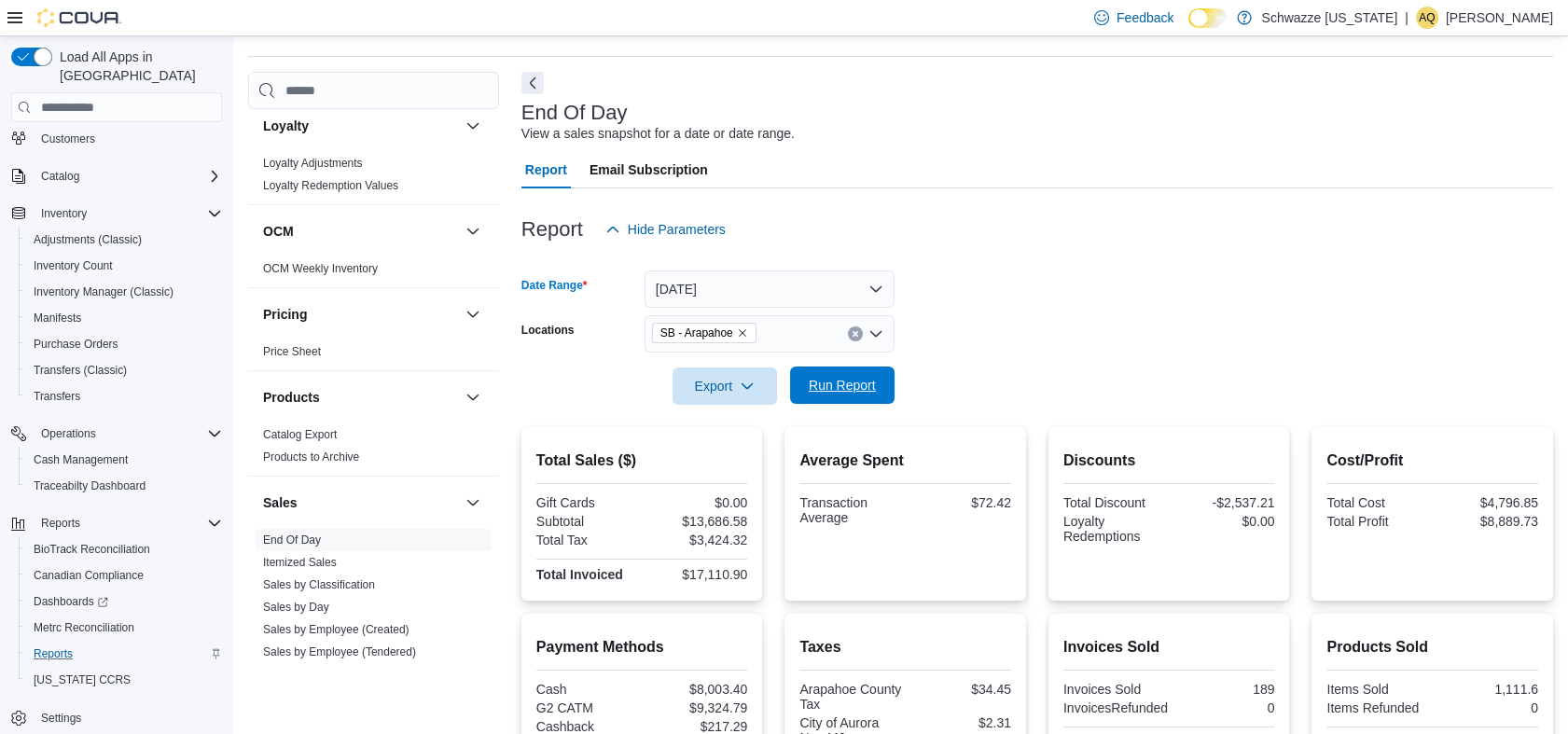
click at [834, 388] on span "Run Report" at bounding box center [842, 384] width 67 height 18
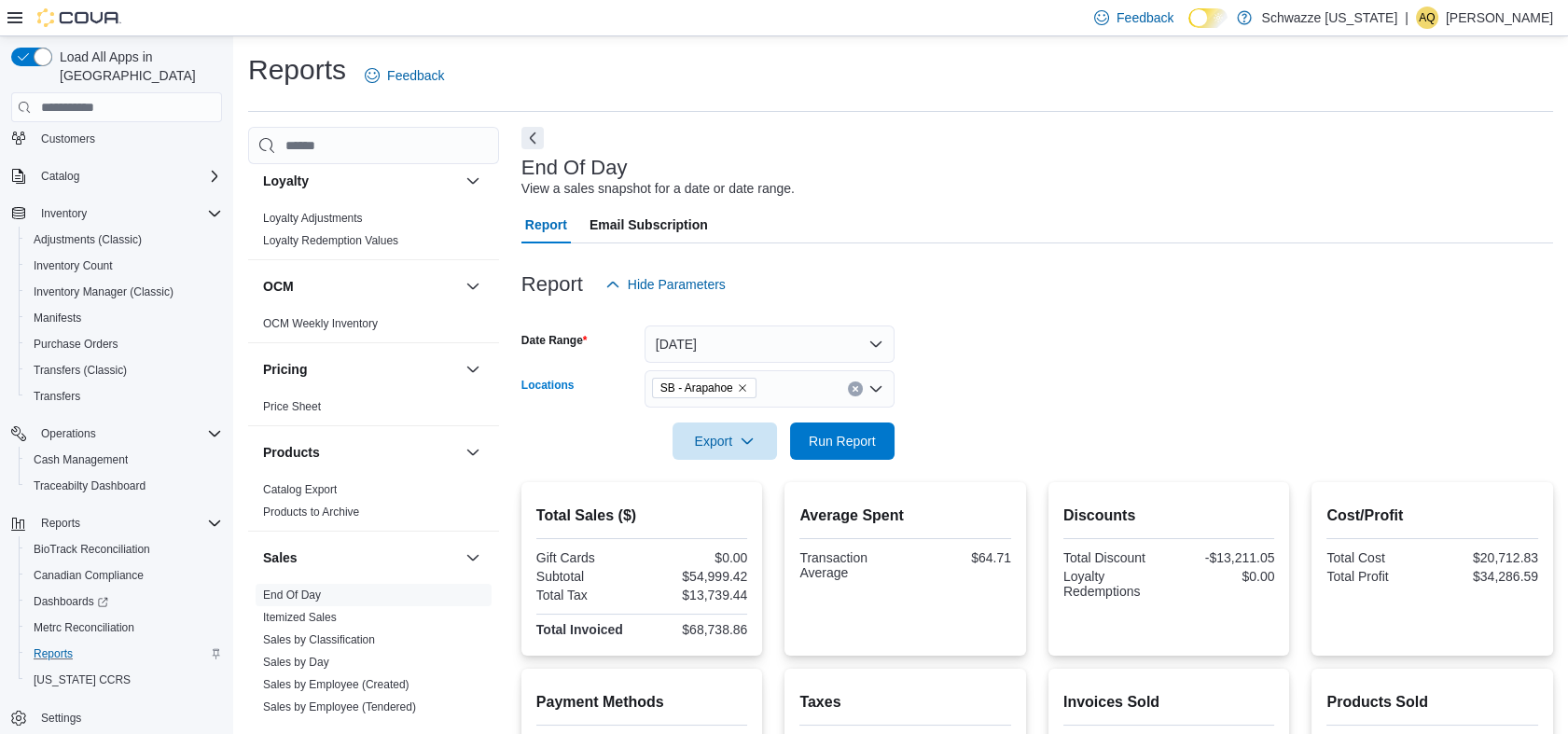
click at [742, 388] on icon "Remove SB - Arapahoe from selection in this group" at bounding box center [742, 389] width 8 height 8
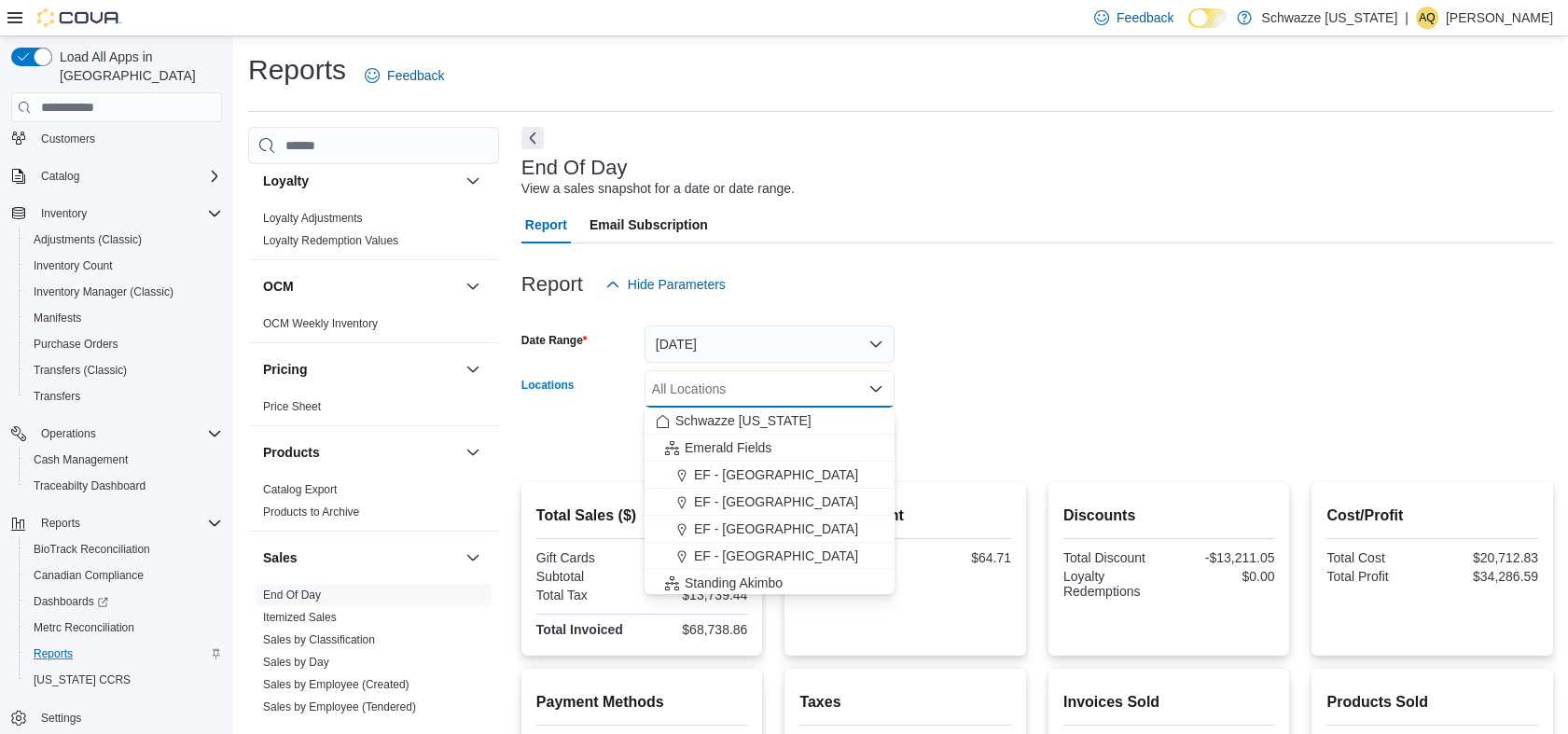
click at [730, 386] on div "All Locations Combo box. Selected. Combo box input. All Locations. Type some te…" at bounding box center [769, 389] width 250 height 38
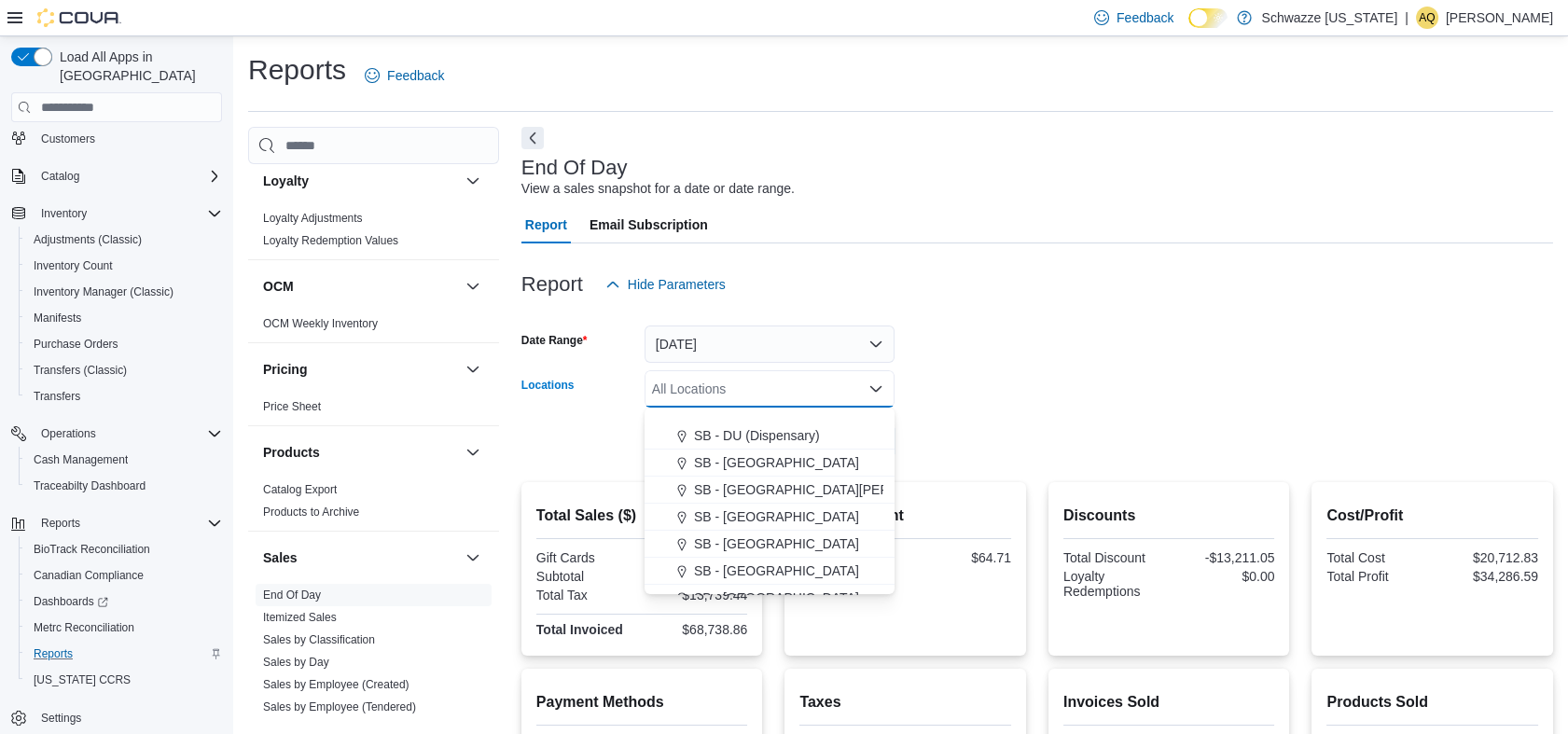
scroll to position [414, 0]
click at [759, 528] on span "SB - [GEOGRAPHIC_DATA][PERSON_NAME]" at bounding box center [829, 520] width 272 height 18
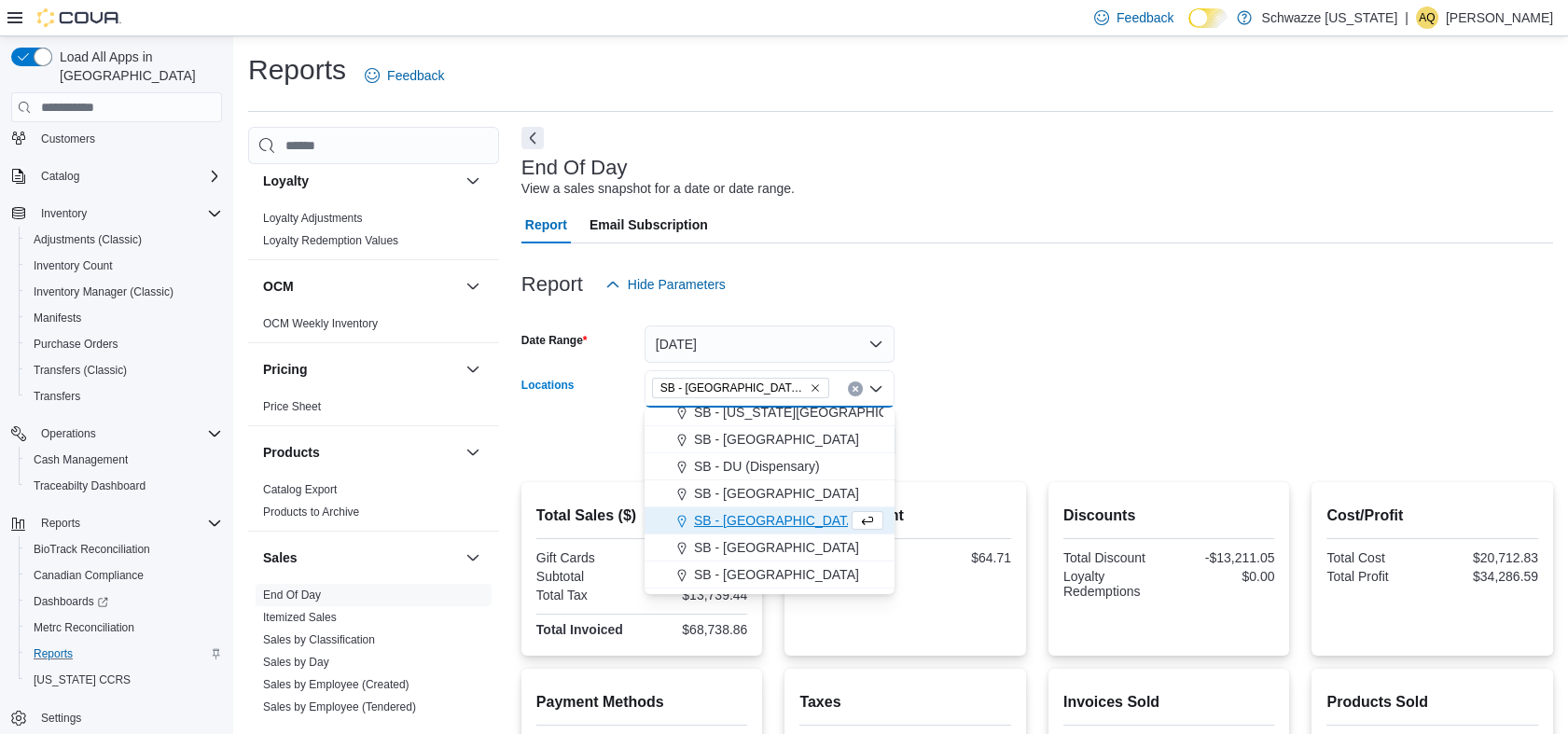
click at [963, 445] on form "Date Range [DATE] Locations SB - [GEOGRAPHIC_DATA][PERSON_NAME] Combo box. Sele…" at bounding box center [1038, 382] width 1032 height 157
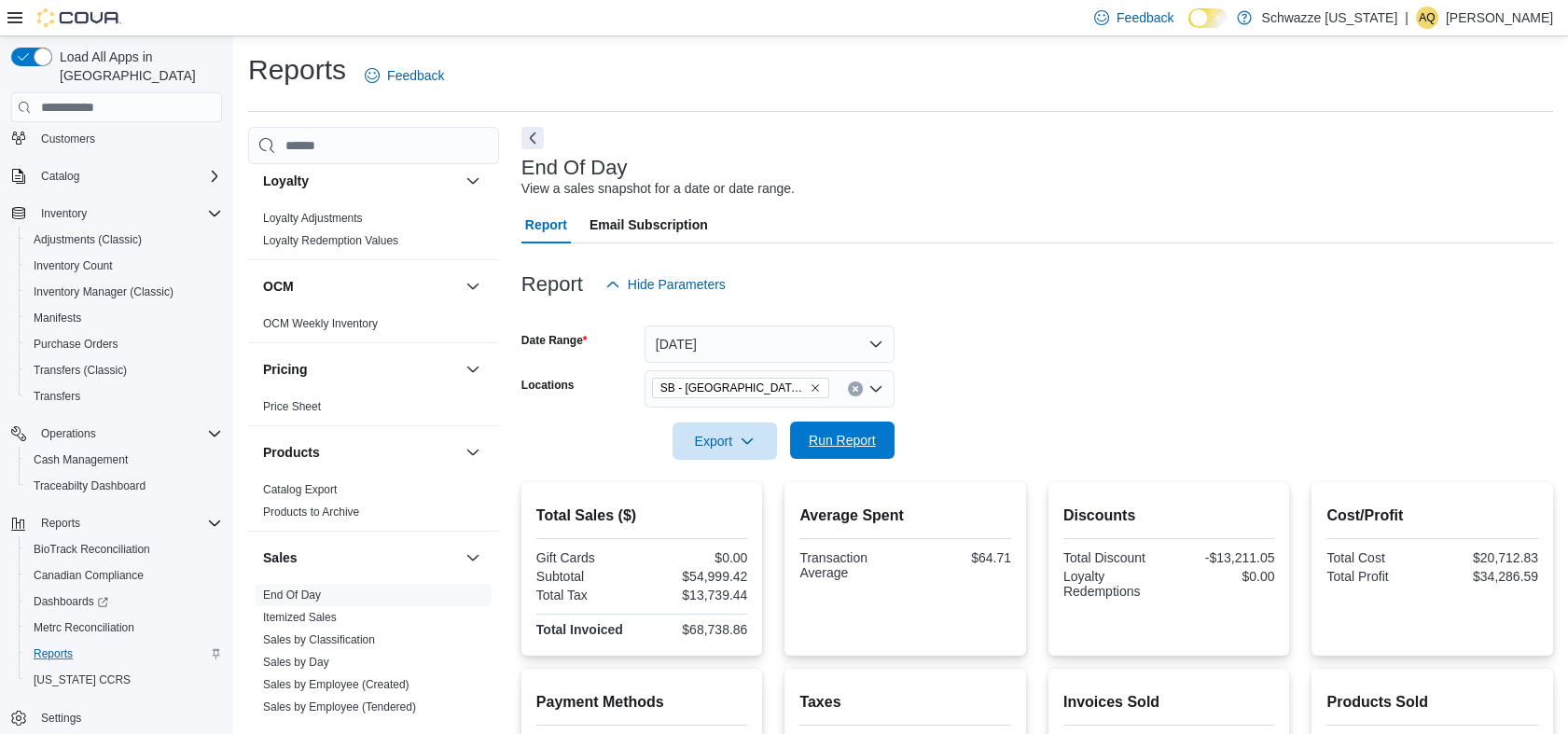
click at [835, 437] on span "Run Report" at bounding box center [842, 440] width 67 height 18
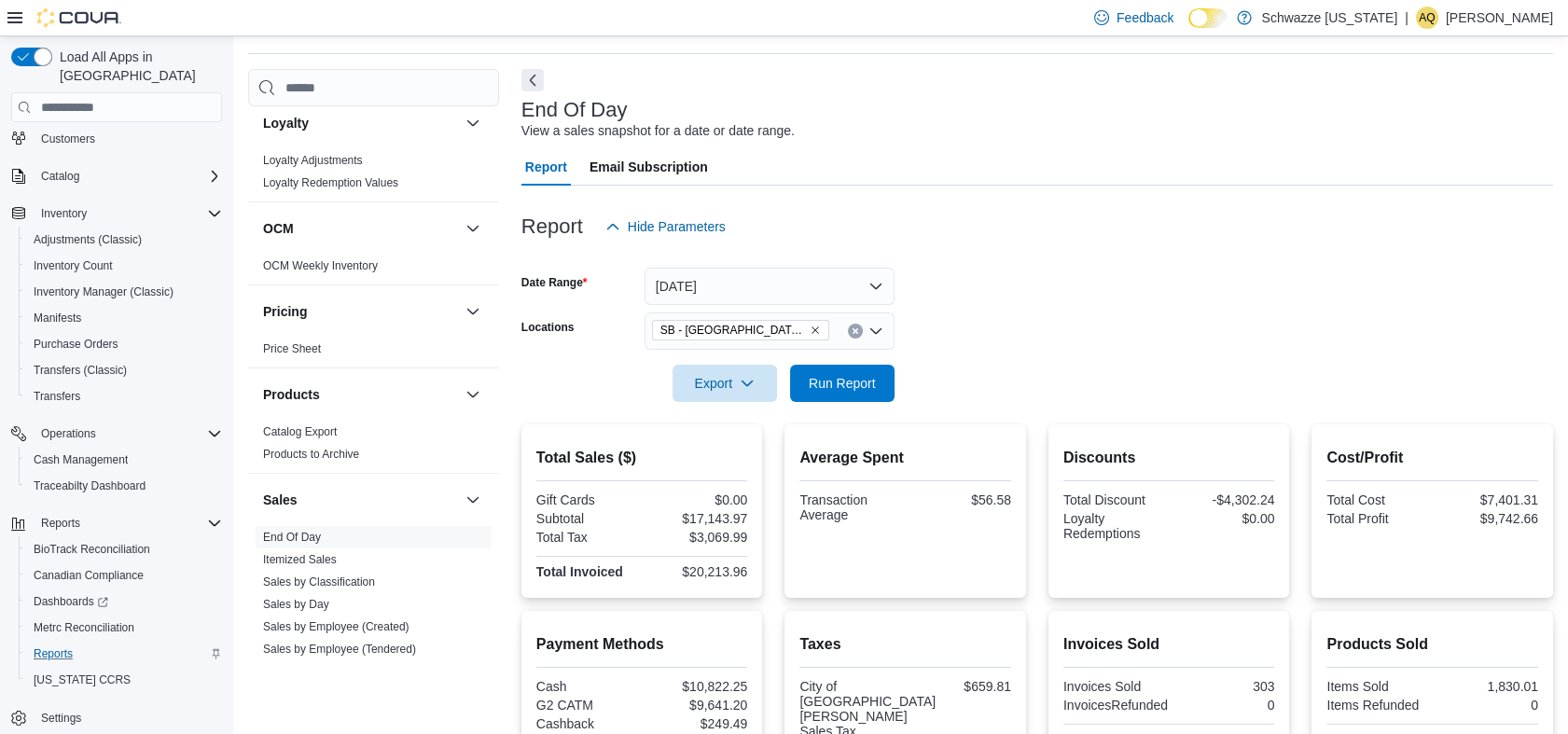
scroll to position [41, 0]
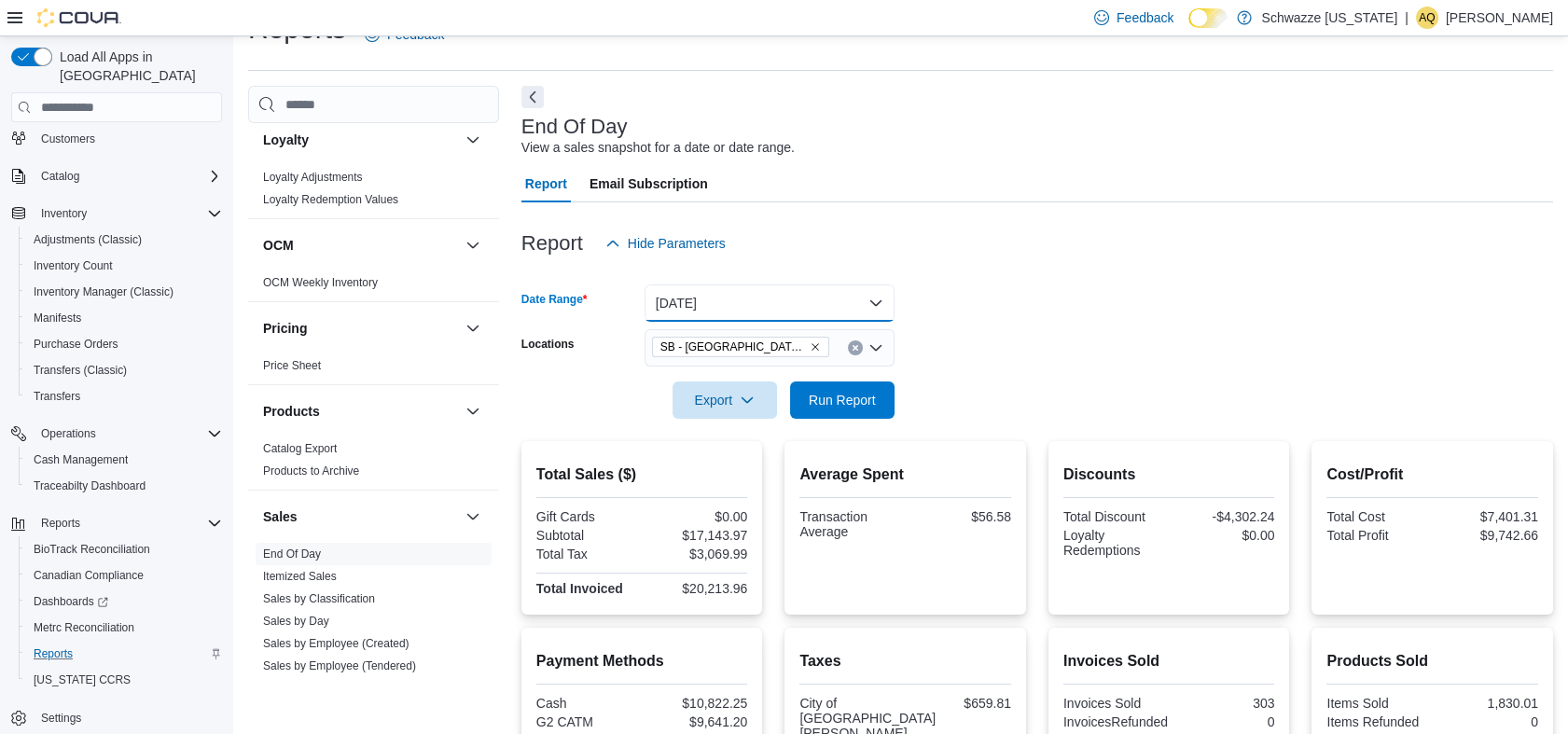
click at [746, 300] on button "[DATE]" at bounding box center [769, 303] width 250 height 38
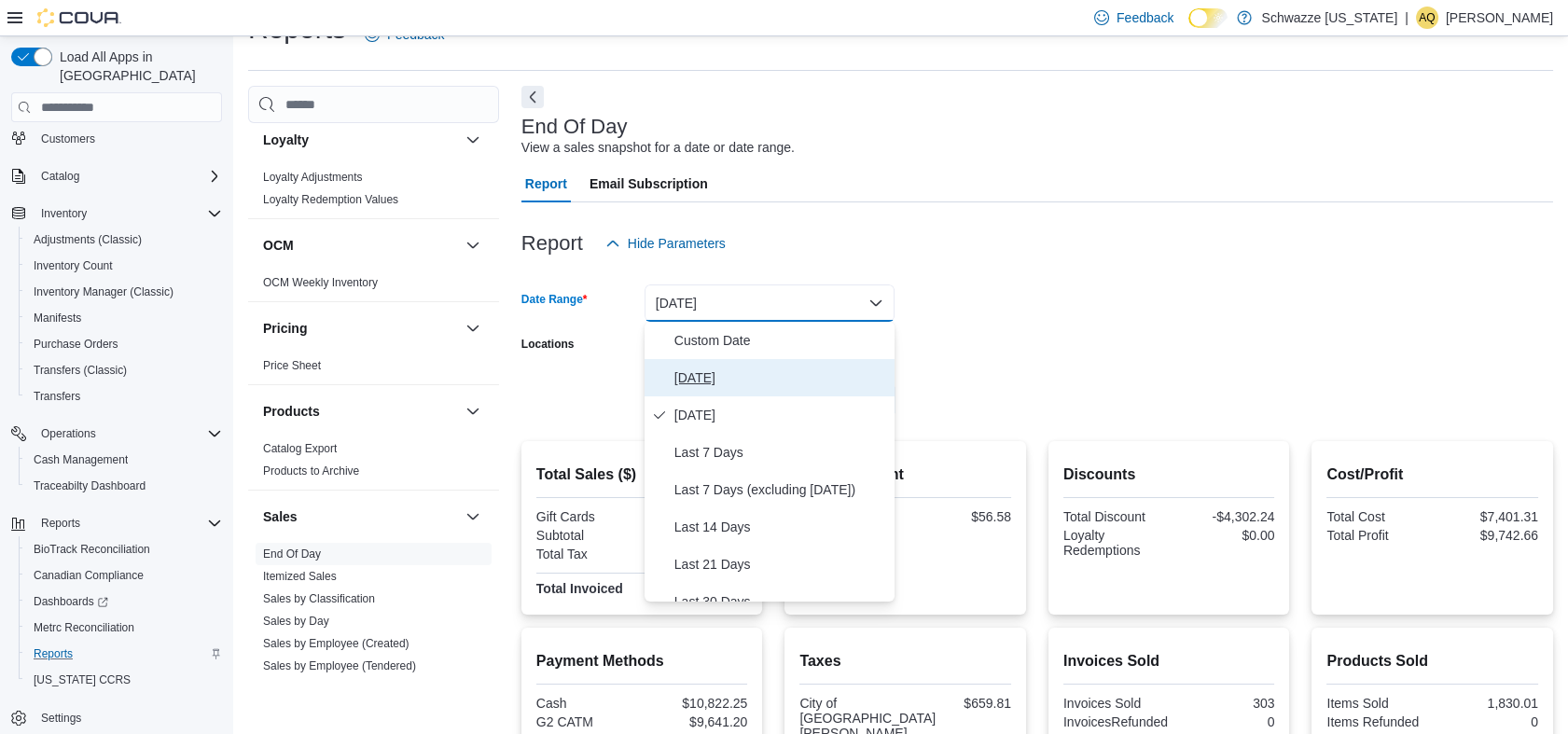
click at [722, 371] on span "[DATE]" at bounding box center [781, 378] width 213 height 22
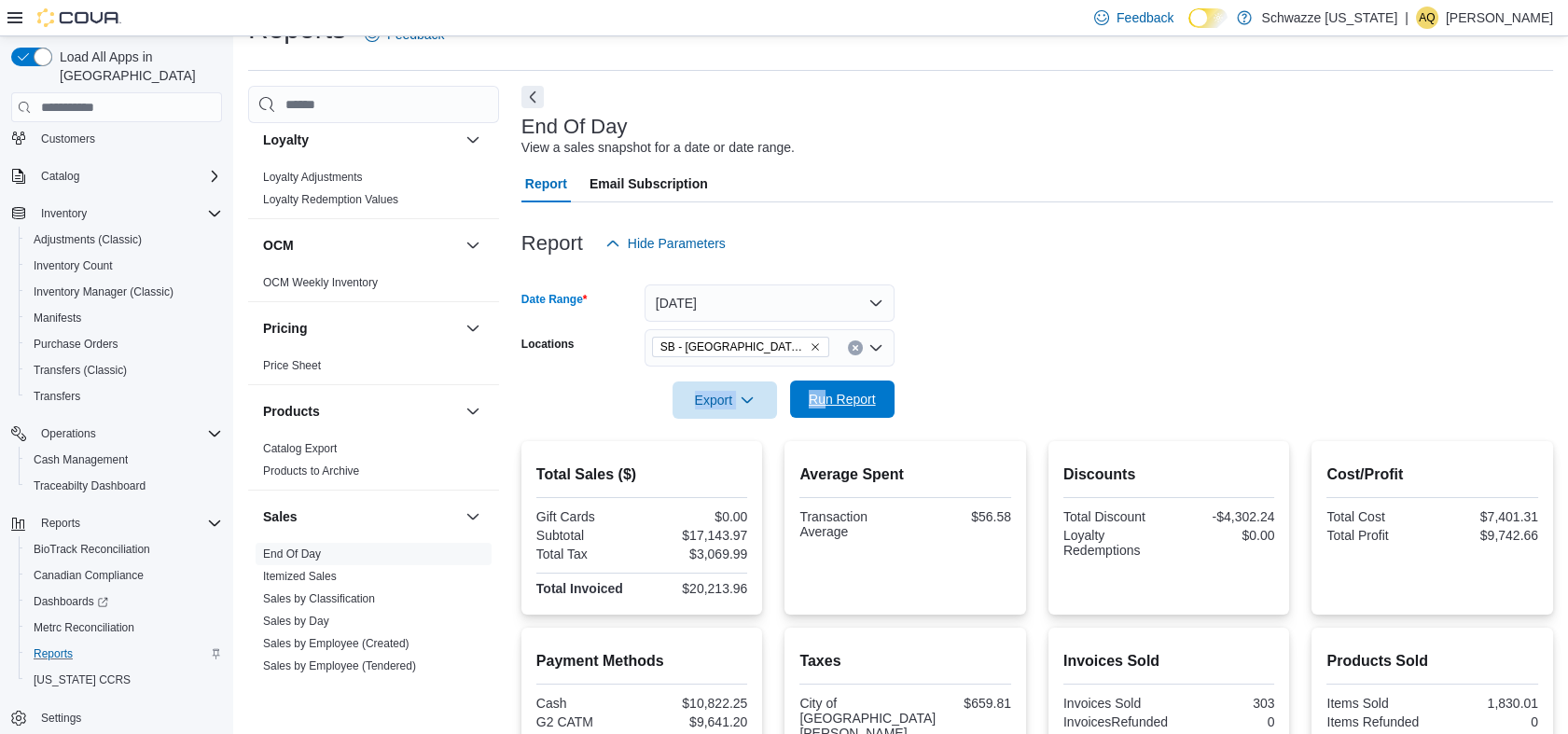
click at [826, 382] on form "Date Range [DATE] Locations SB - [GEOGRAPHIC_DATA][PERSON_NAME] Export Run Repo…" at bounding box center [1038, 341] width 1032 height 157
click at [826, 383] on span "Run Report" at bounding box center [842, 399] width 82 height 38
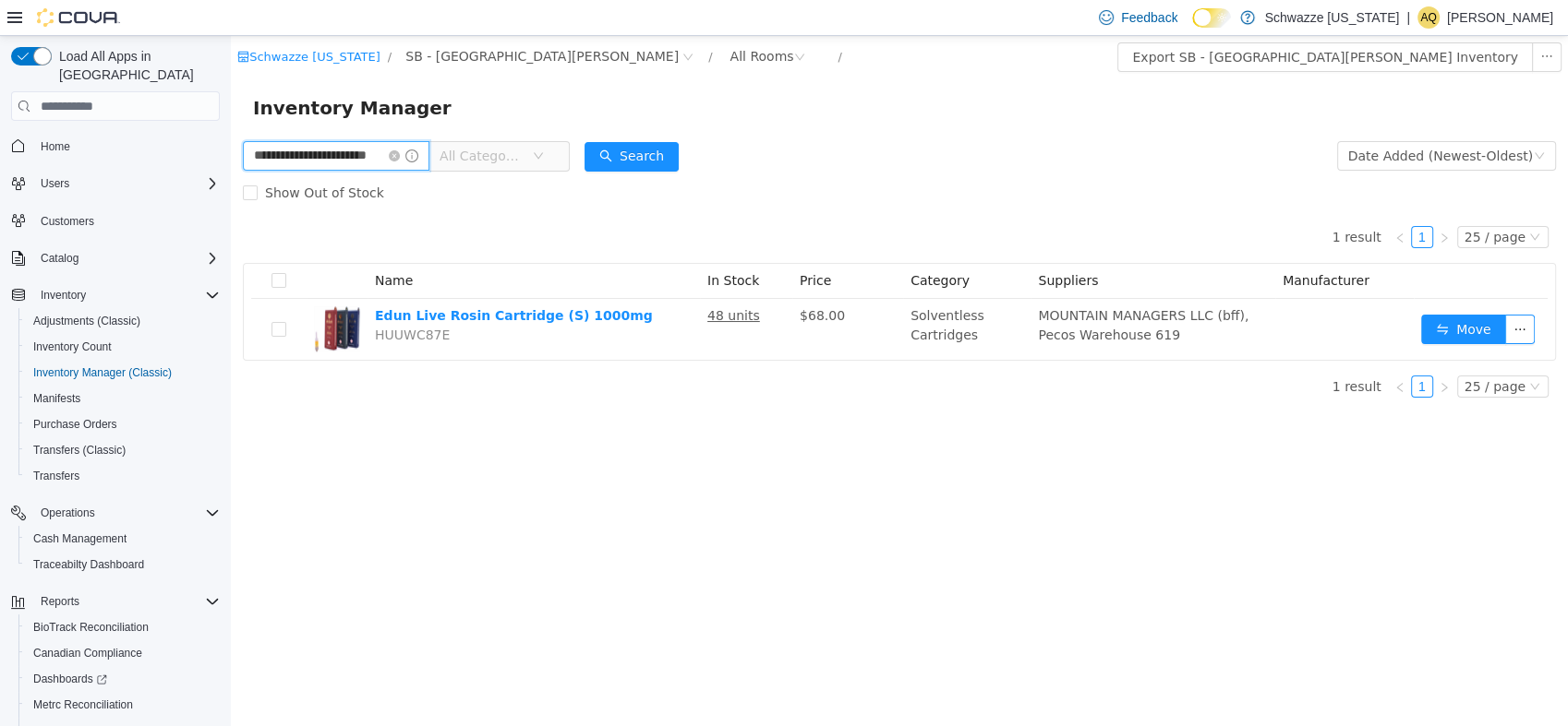
click at [413, 165] on input "**********" at bounding box center [335, 155] width 187 height 30
click at [408, 158] on icon "icon: close-circle" at bounding box center [412, 156] width 12 height 11
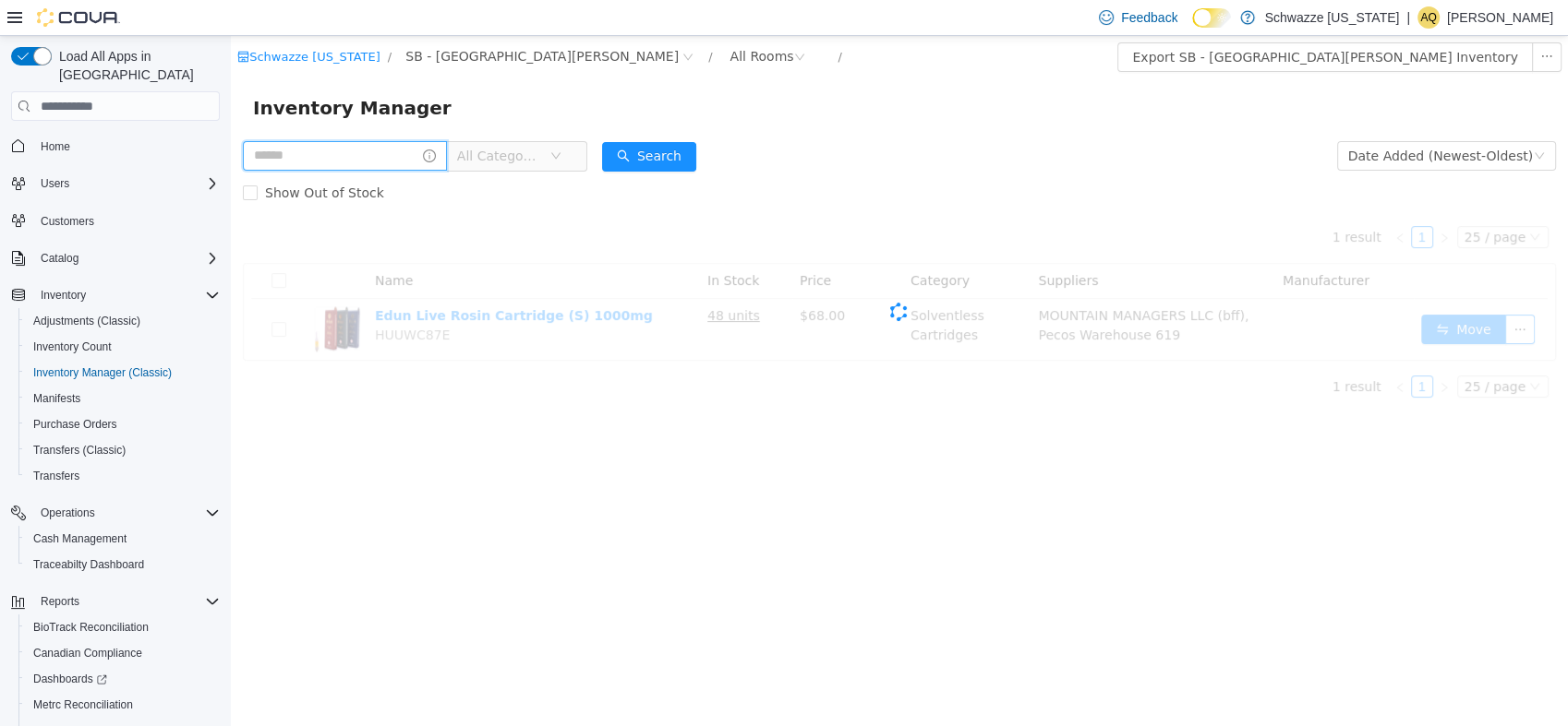
click at [372, 154] on input "text" at bounding box center [344, 155] width 204 height 30
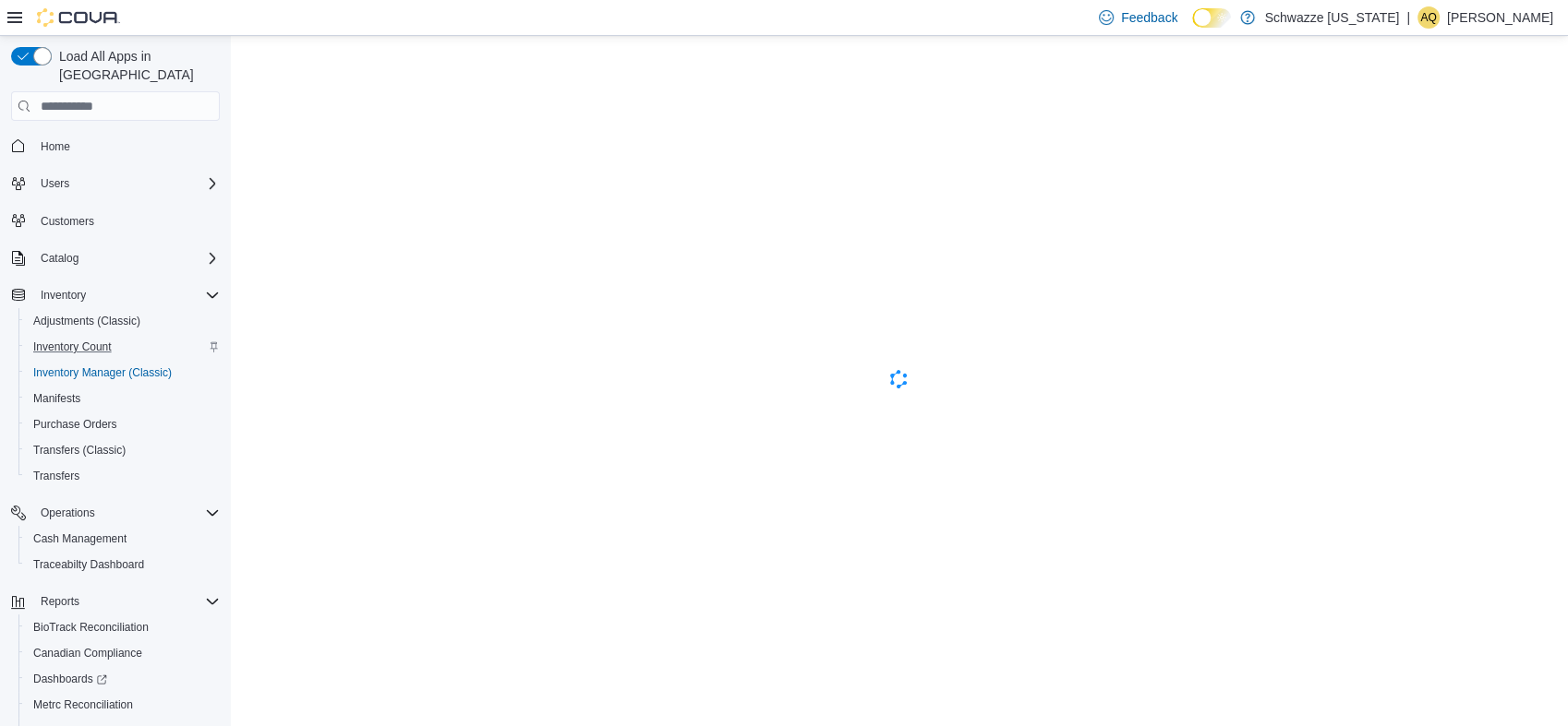
click at [159, 336] on div "Inventory Count" at bounding box center [123, 347] width 194 height 22
click at [156, 366] on span "Inventory Manager (Classic)" at bounding box center [103, 373] width 139 height 14
